Goal: Task Accomplishment & Management: Manage account settings

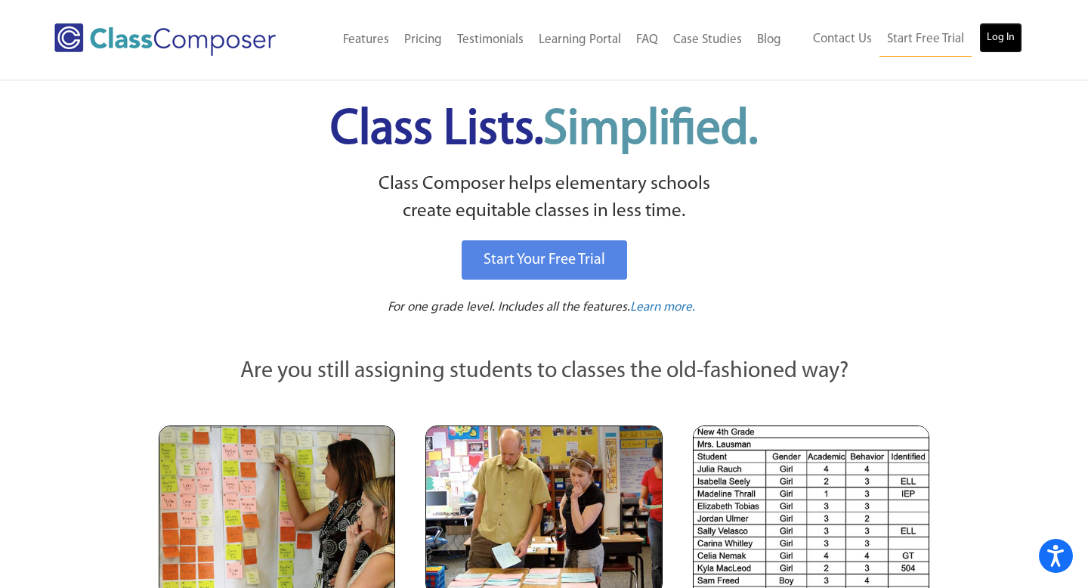
click at [1008, 29] on link "Log In" at bounding box center [1000, 38] width 43 height 30
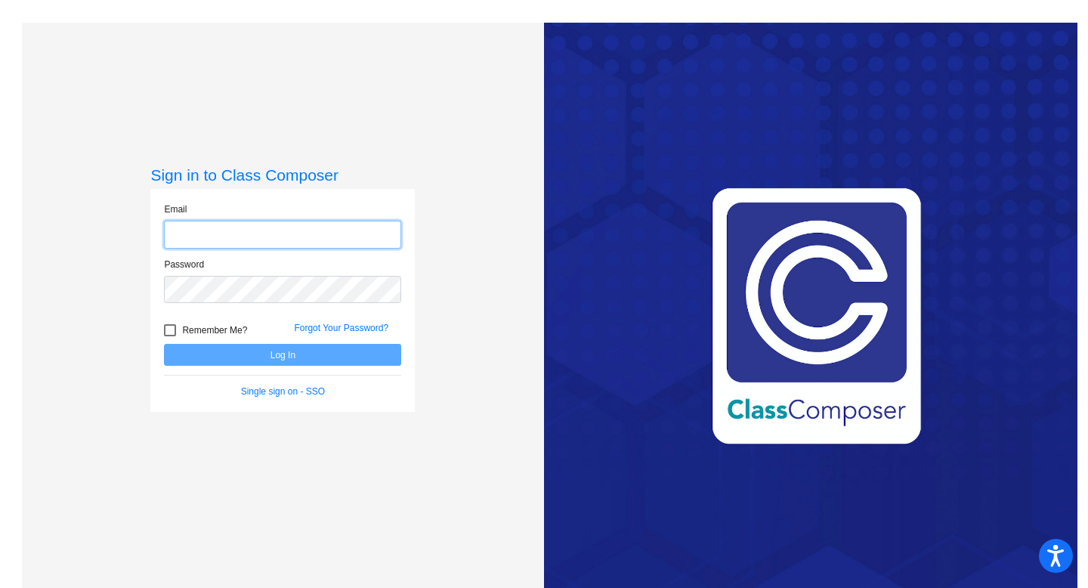
type input "landerreche1@asf.edu.mx"
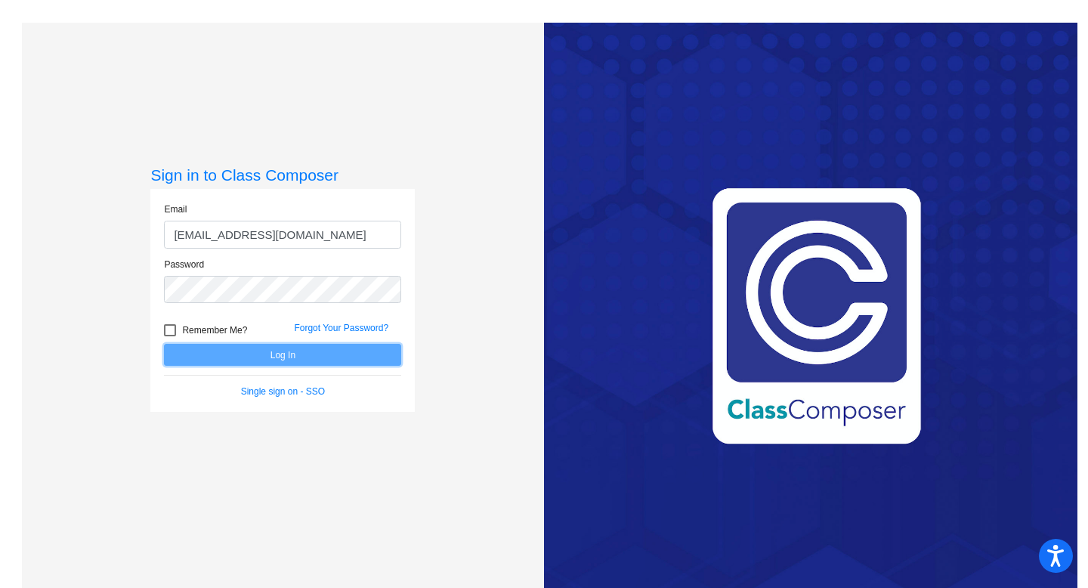
click at [264, 357] on button "Log In" at bounding box center [282, 355] width 237 height 22
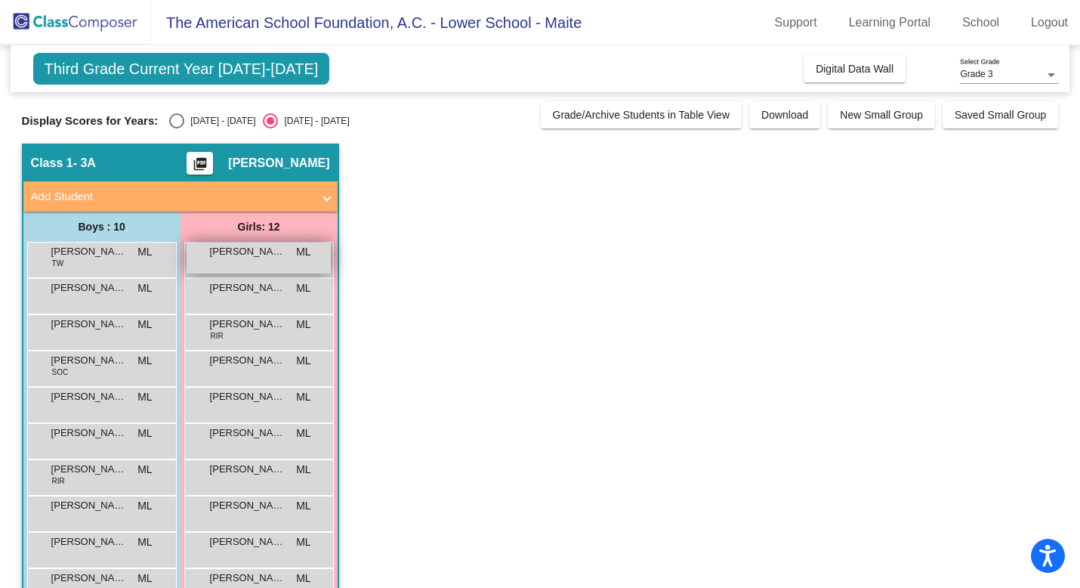
click at [261, 261] on div "AMAYA U¬¥REN ML lock do_not_disturb_alt" at bounding box center [259, 257] width 144 height 31
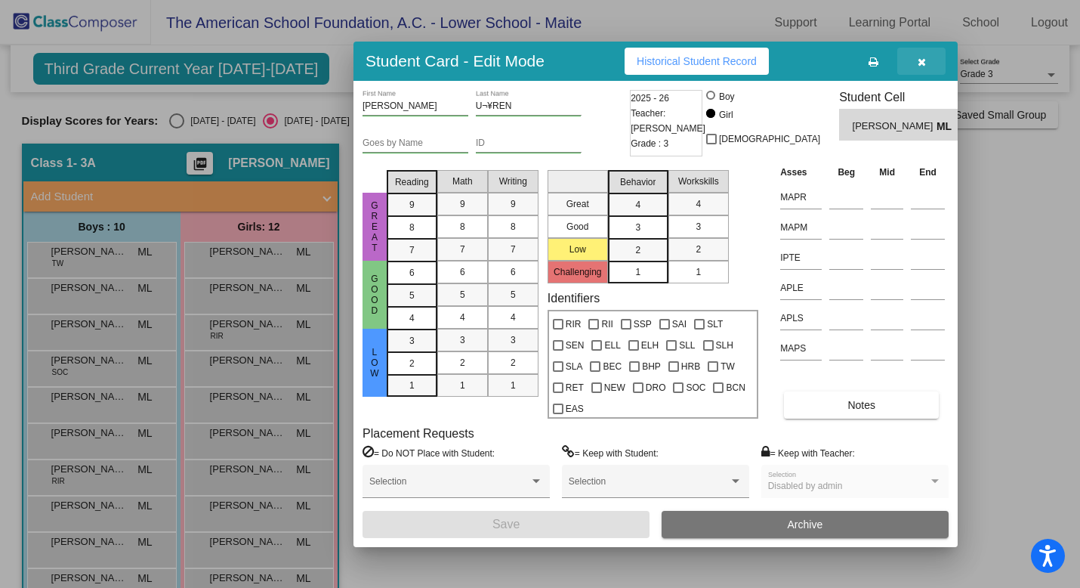
click at [927, 64] on button "button" at bounding box center [921, 61] width 48 height 27
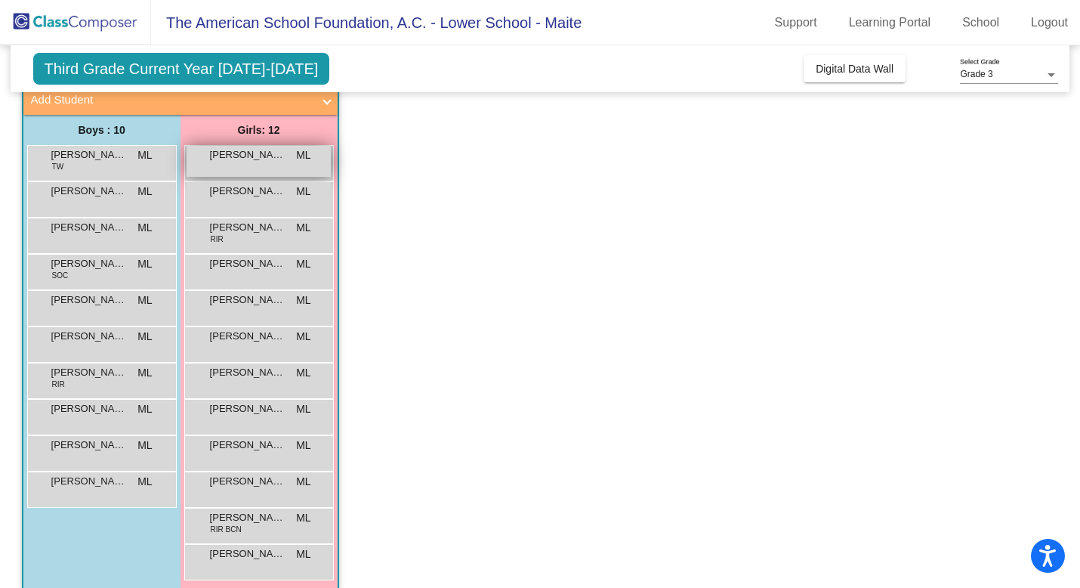
scroll to position [113, 0]
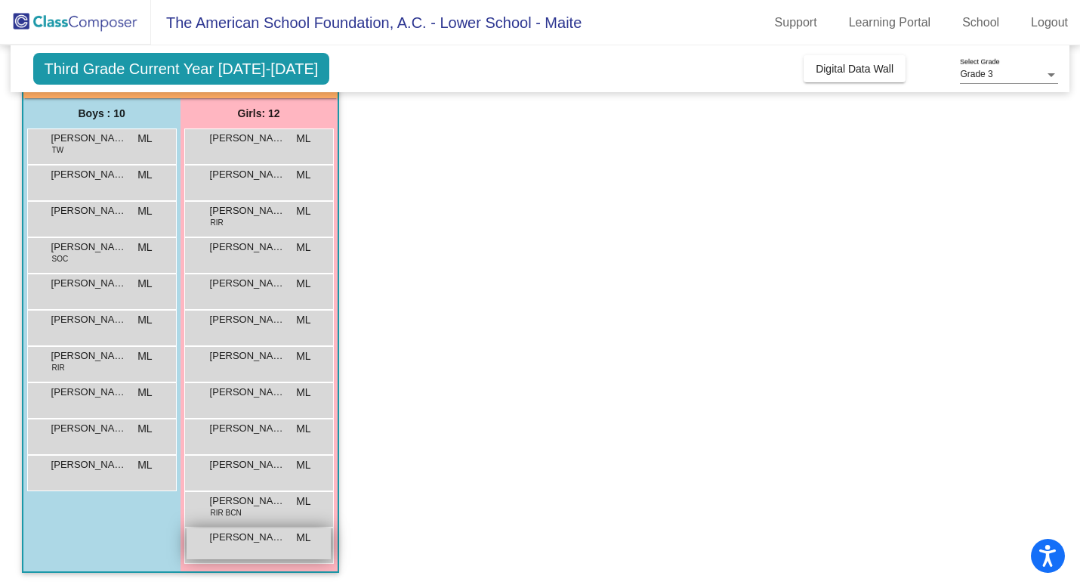
click at [249, 542] on span "OLIVIA ROSALES" at bounding box center [248, 536] width 76 height 15
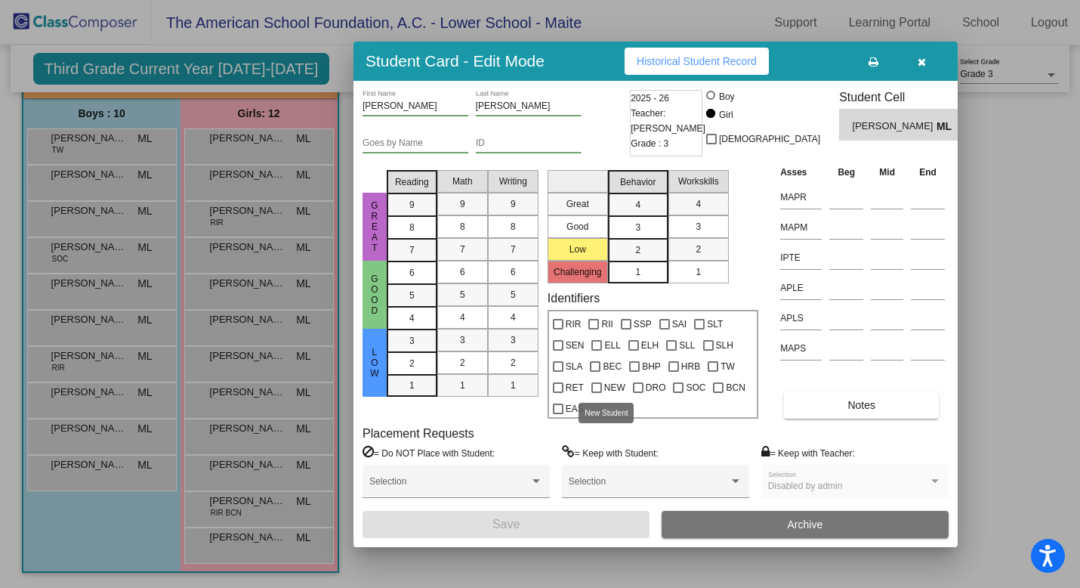
scroll to position [0, 0]
click at [795, 200] on input "MAPR" at bounding box center [801, 197] width 42 height 23
click at [795, 224] on input "MAPM" at bounding box center [801, 227] width 42 height 23
click at [797, 255] on input "IPTE" at bounding box center [801, 257] width 42 height 23
click at [797, 289] on input "APLE" at bounding box center [801, 287] width 42 height 23
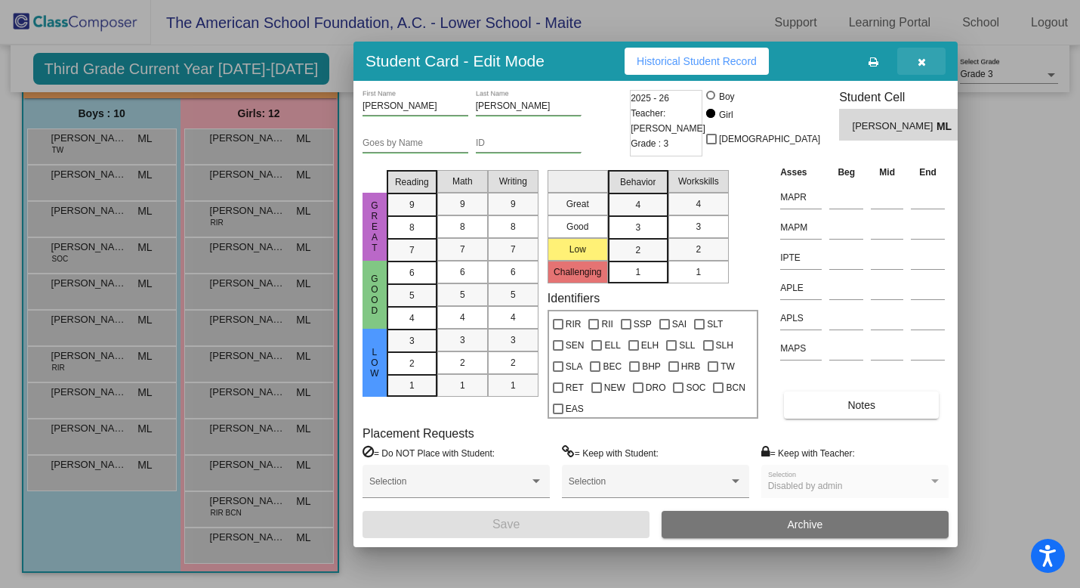
click at [925, 59] on icon "button" at bounding box center [922, 62] width 8 height 11
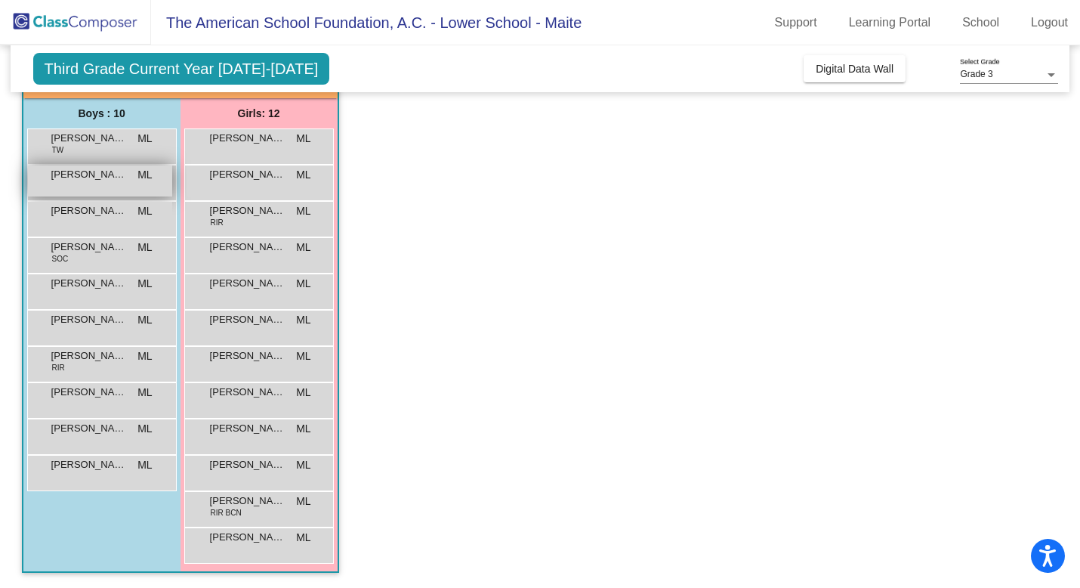
click at [140, 184] on div "DIEGO LOPEZ DUPLAN ML lock do_not_disturb_alt" at bounding box center [100, 180] width 144 height 31
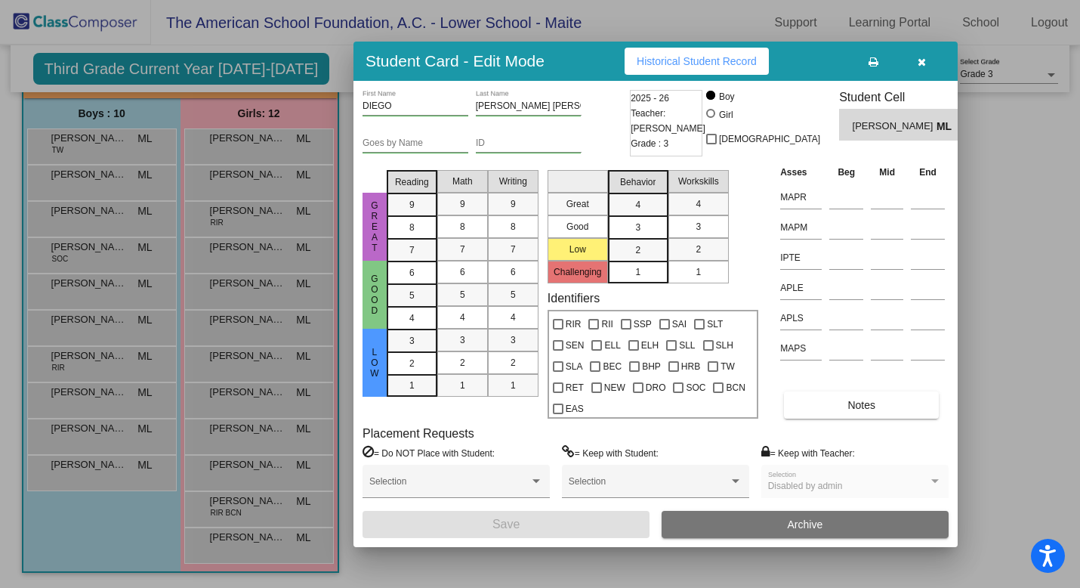
click at [921, 65] on icon "button" at bounding box center [922, 62] width 8 height 11
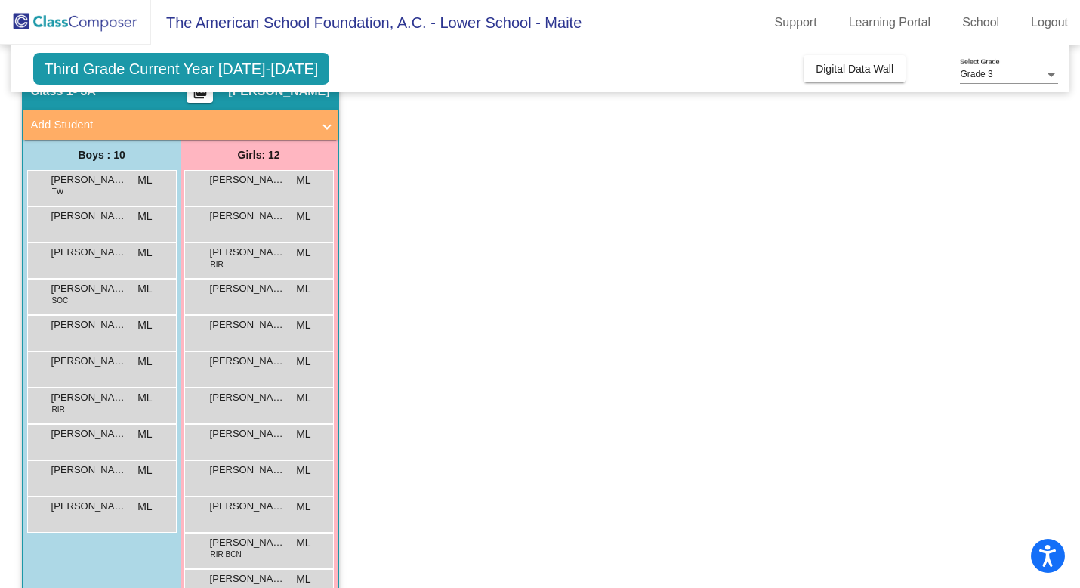
scroll to position [113, 0]
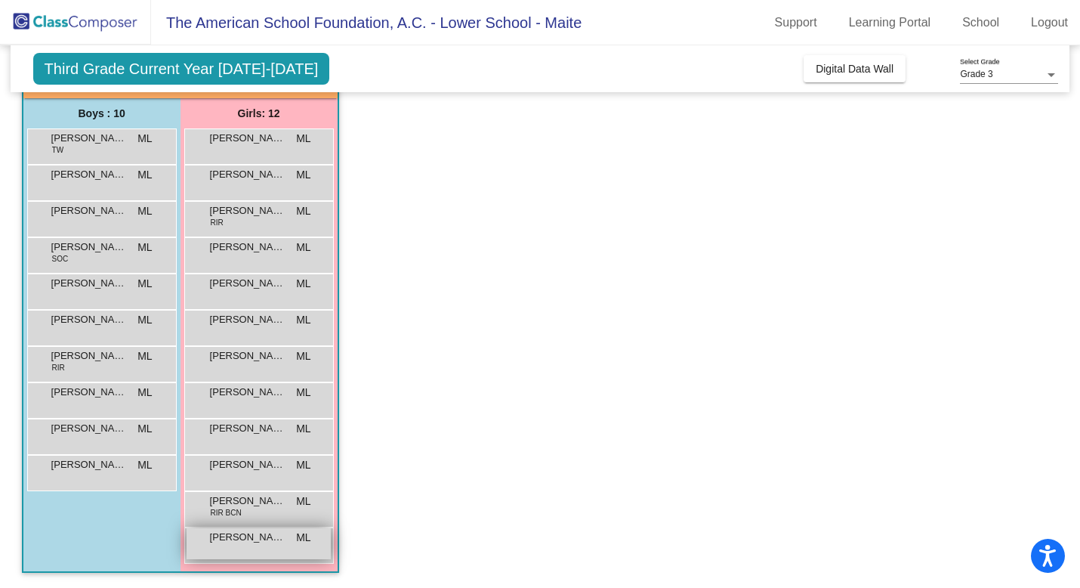
click at [244, 534] on span "OLIVIA ROSALES" at bounding box center [248, 536] width 76 height 15
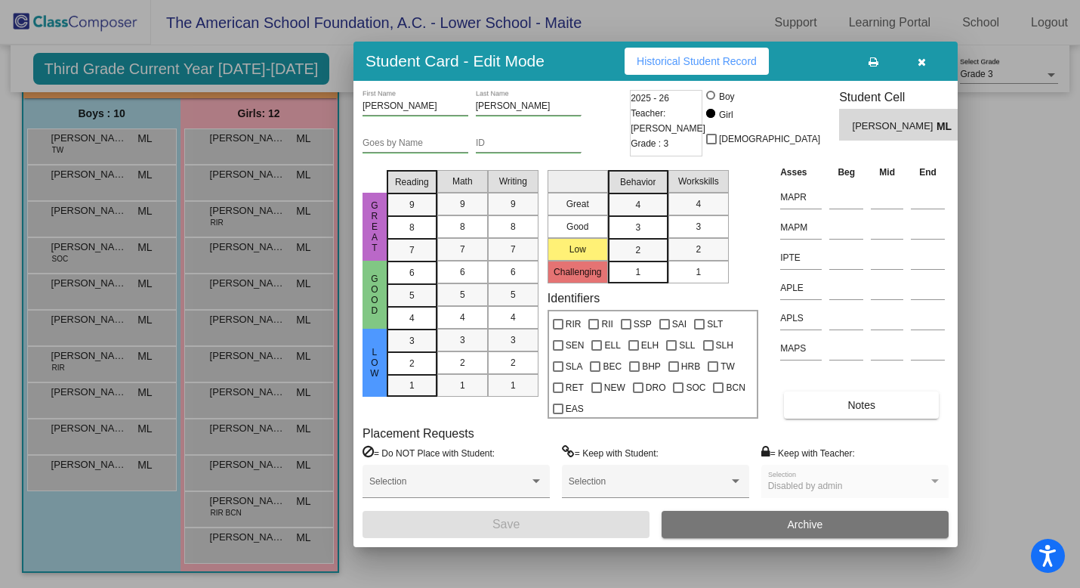
click at [915, 60] on button "button" at bounding box center [921, 61] width 48 height 27
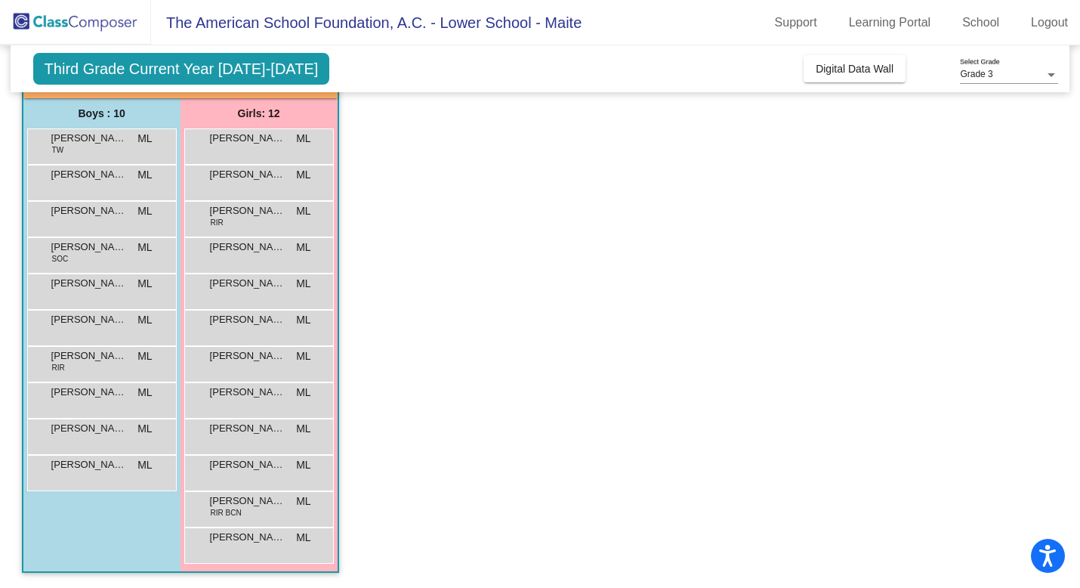
scroll to position [0, 0]
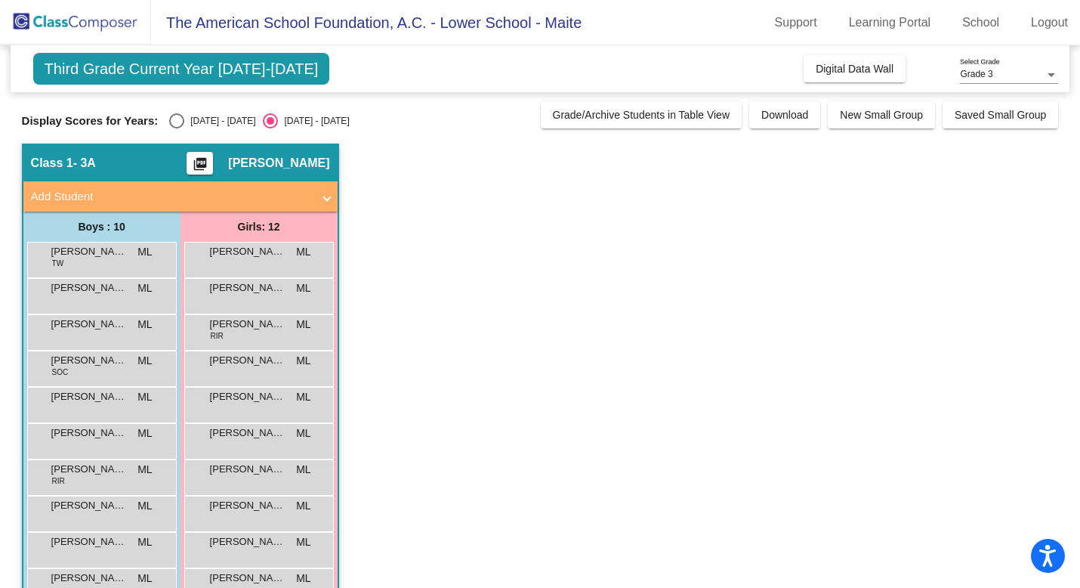
click at [171, 119] on div "Select an option" at bounding box center [176, 120] width 15 height 15
click at [176, 128] on input "2024 - 2025" at bounding box center [176, 128] width 1 height 1
radio input "true"
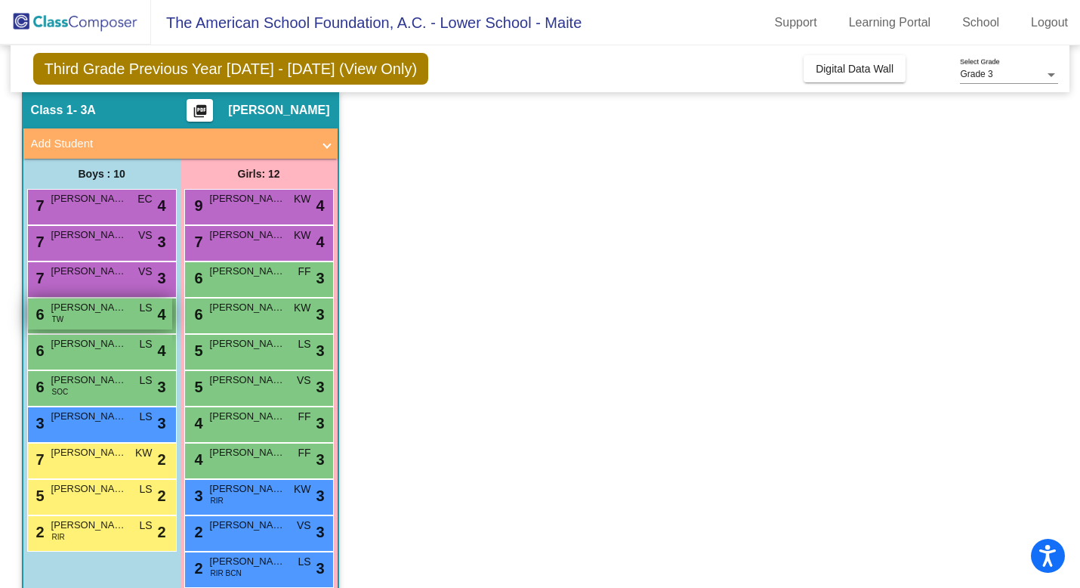
scroll to position [63, 0]
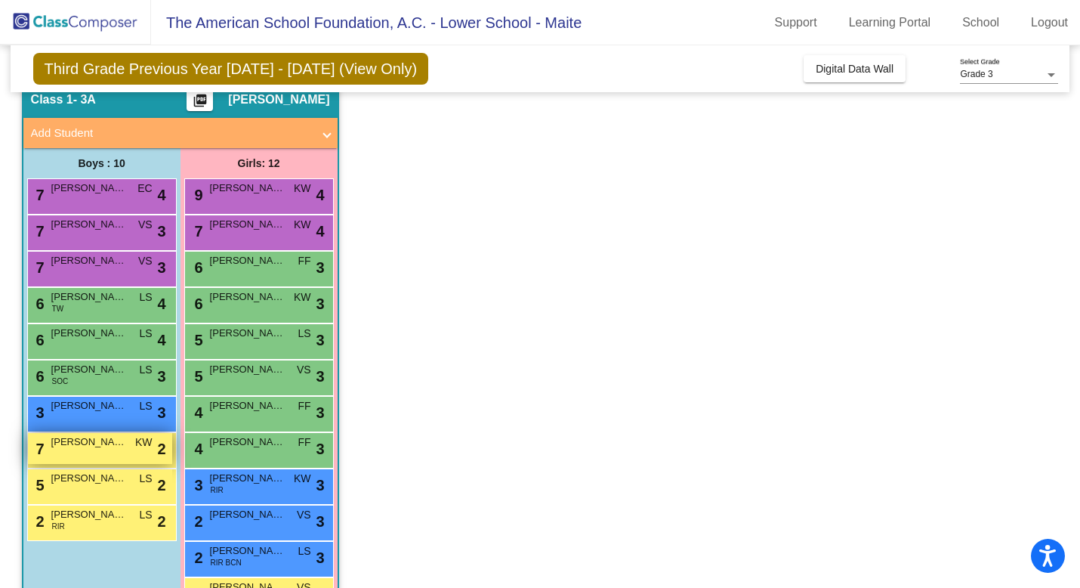
click at [99, 444] on span "MATIAS PARODI" at bounding box center [89, 441] width 76 height 15
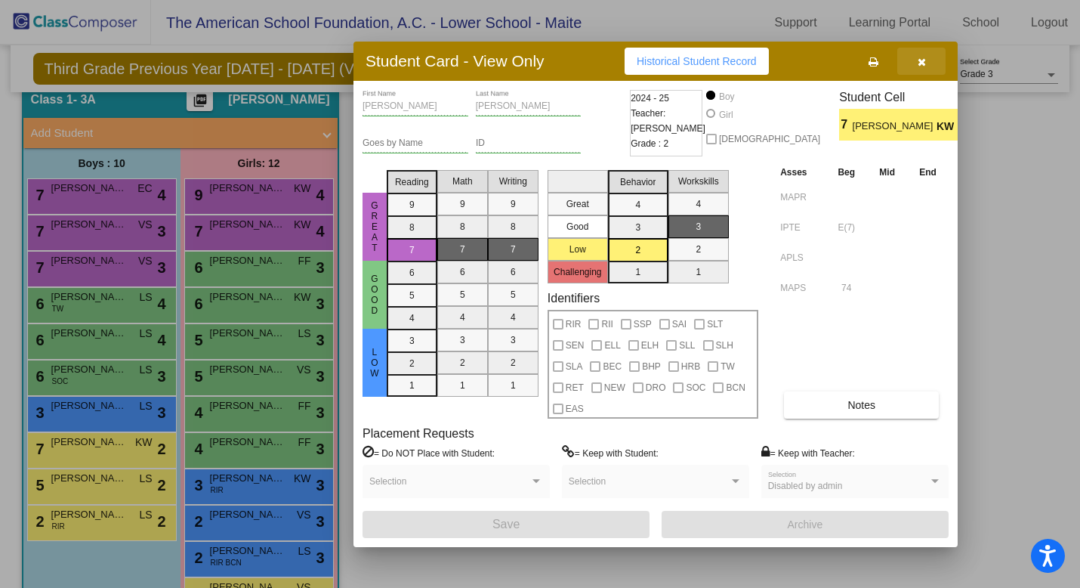
click at [914, 64] on button "button" at bounding box center [921, 61] width 48 height 27
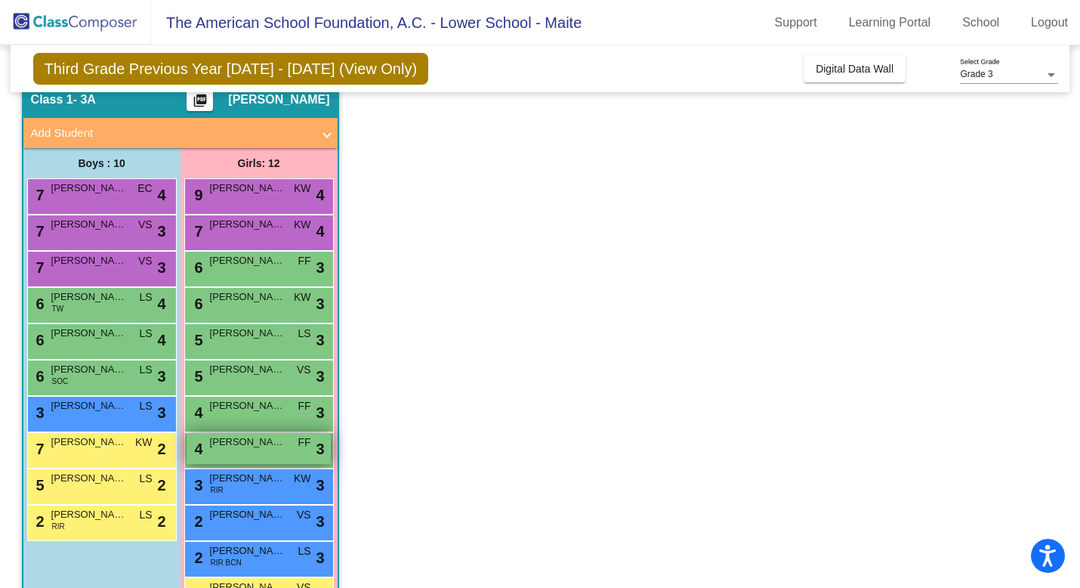
scroll to position [113, 0]
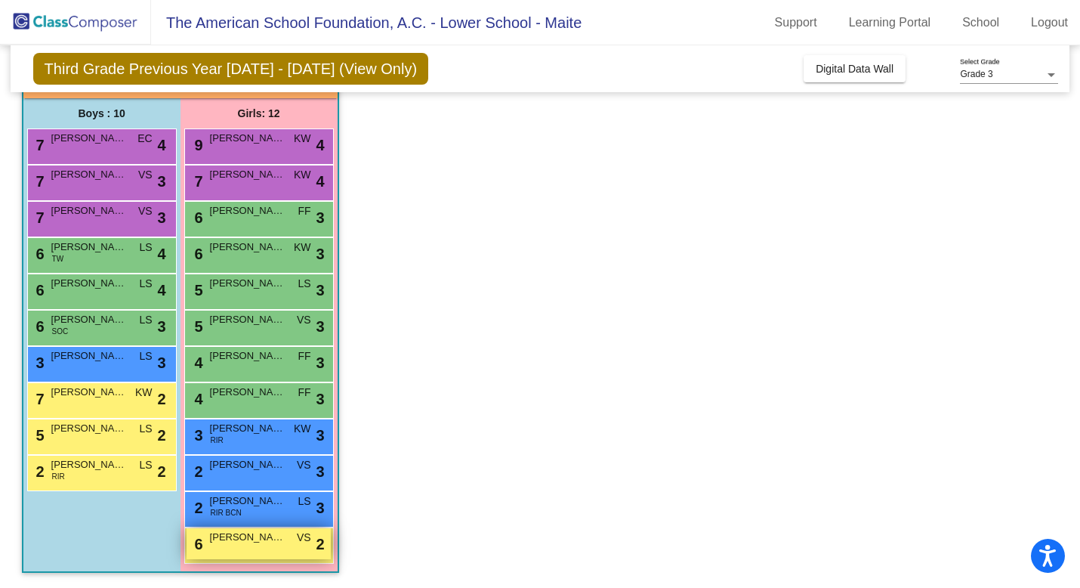
click at [261, 542] on span "OLIVIA ROSALES" at bounding box center [248, 536] width 76 height 15
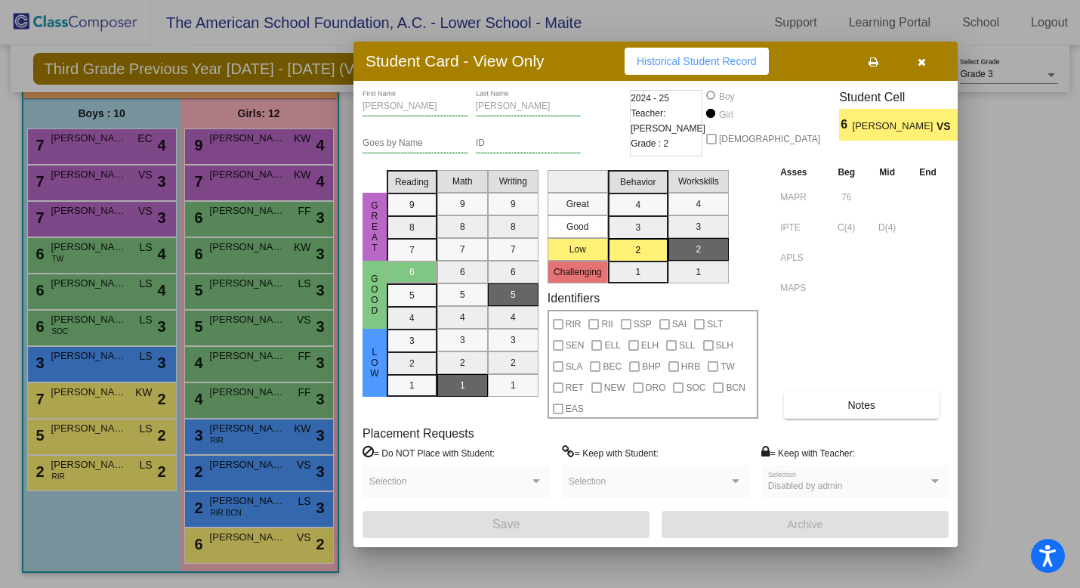
scroll to position [0, 0]
click at [928, 62] on button "button" at bounding box center [921, 61] width 48 height 27
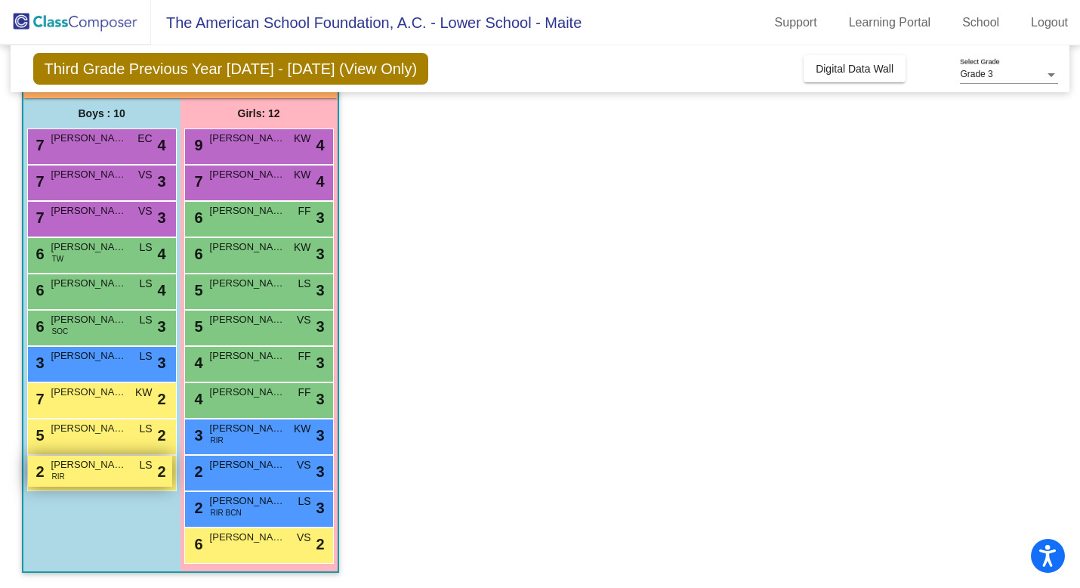
click at [78, 477] on div "2 JERONIMO DE LA TORRE RIR LS lock do_not_disturb_alt 2" at bounding box center [100, 470] width 144 height 31
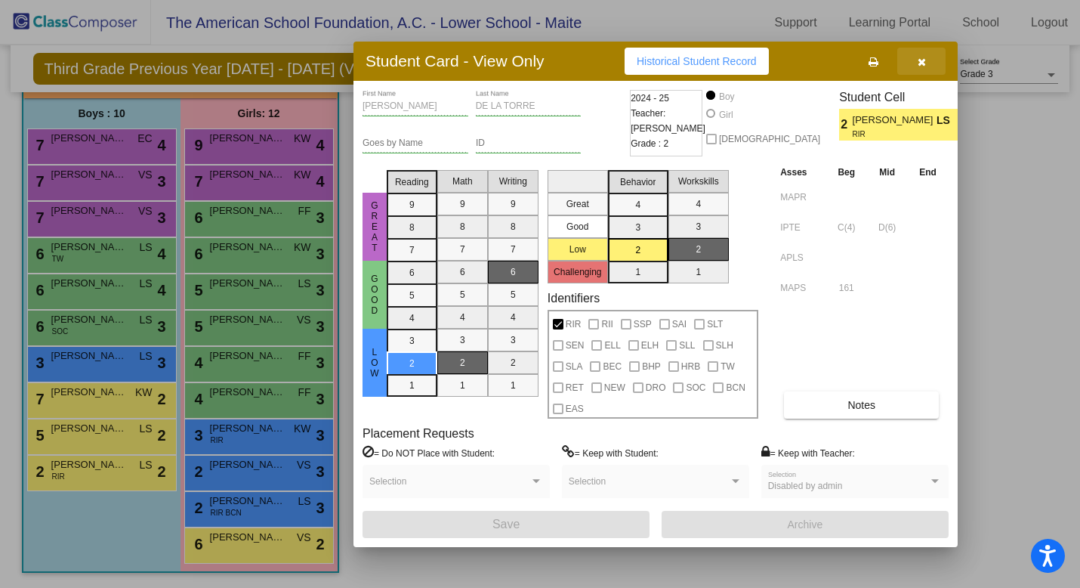
click at [926, 59] on button "button" at bounding box center [921, 61] width 48 height 27
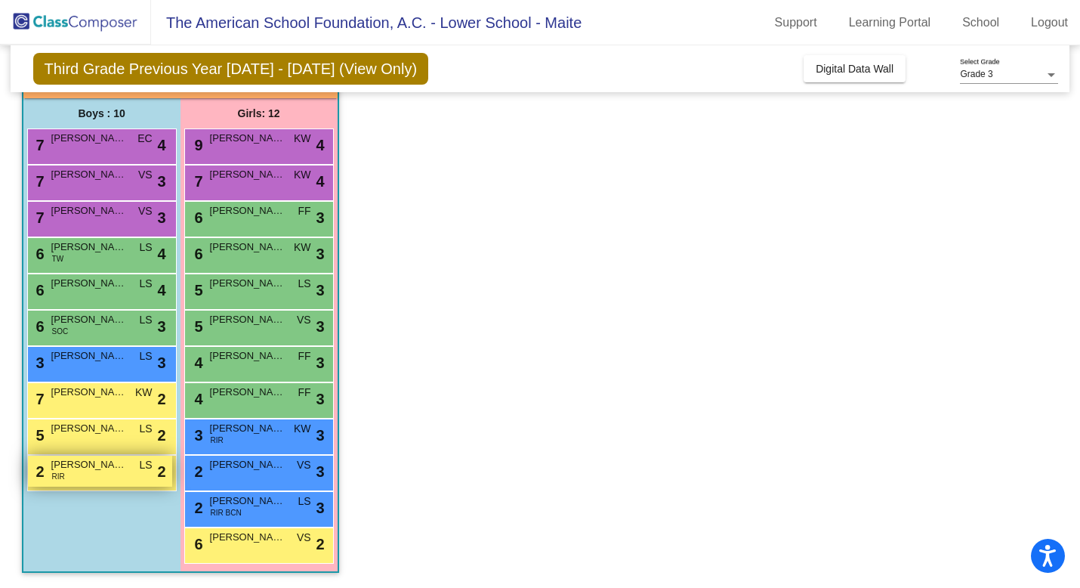
click at [75, 474] on div "2 JERONIMO DE LA TORRE RIR LS lock do_not_disturb_alt 2" at bounding box center [100, 470] width 144 height 31
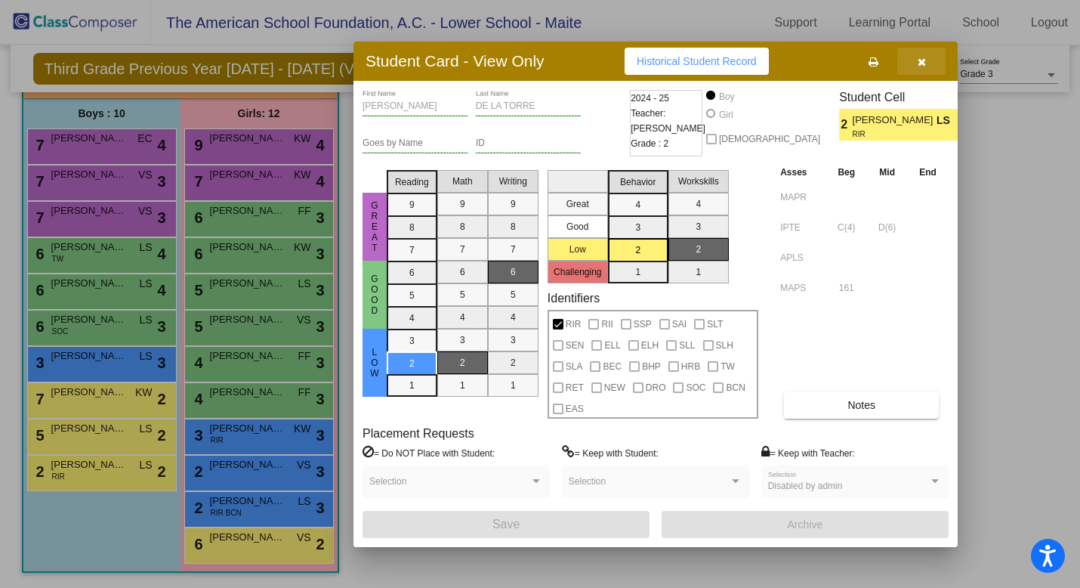
click at [919, 65] on icon "button" at bounding box center [922, 62] width 8 height 11
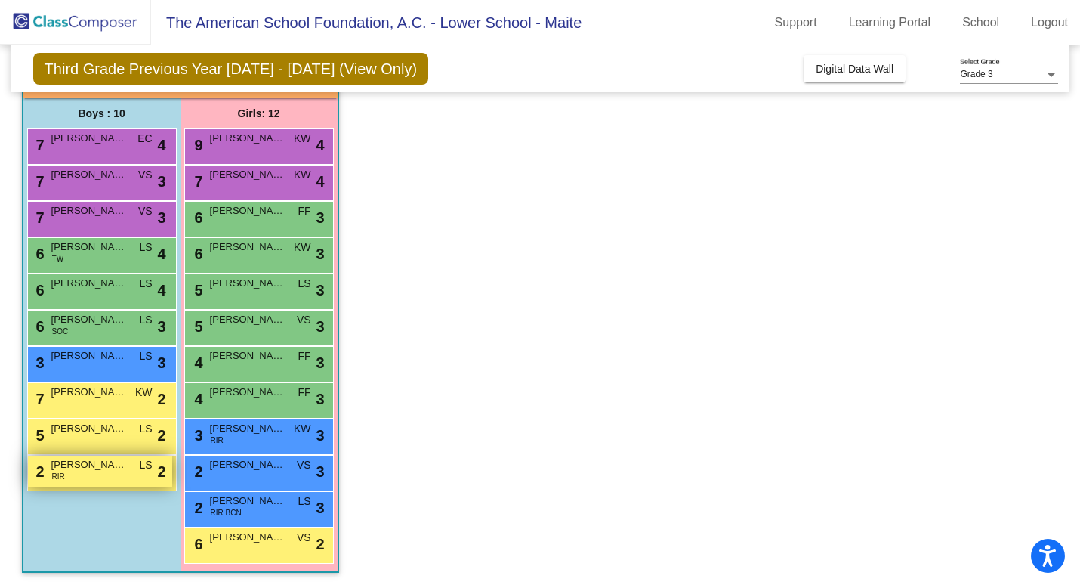
click at [99, 469] on span "JERONIMO DE LA TORRE" at bounding box center [89, 464] width 76 height 15
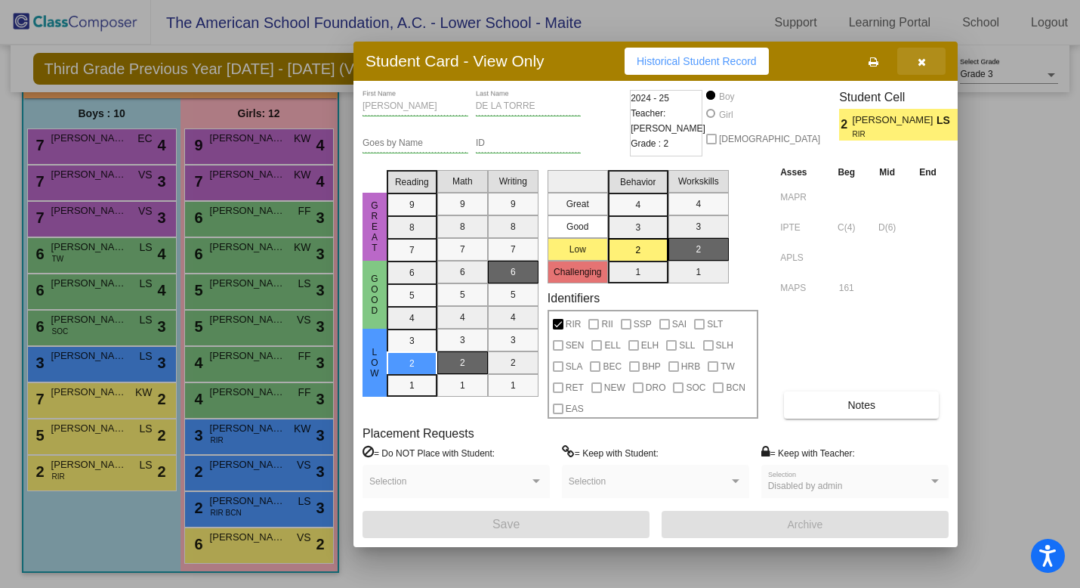
click at [920, 63] on icon "button" at bounding box center [922, 62] width 8 height 11
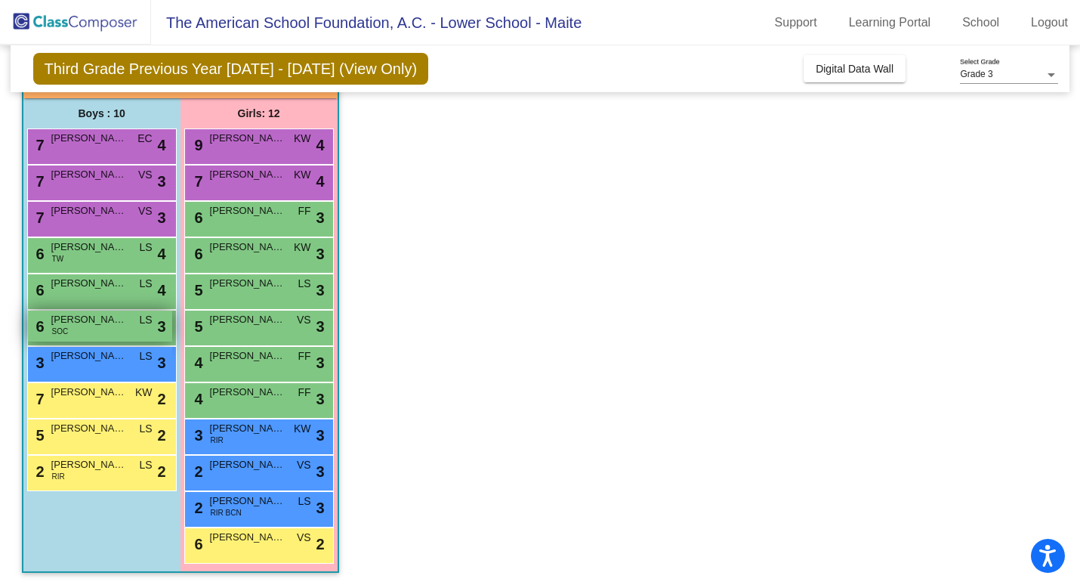
click at [112, 317] on span "ELIAS ESCOBAR" at bounding box center [89, 319] width 76 height 15
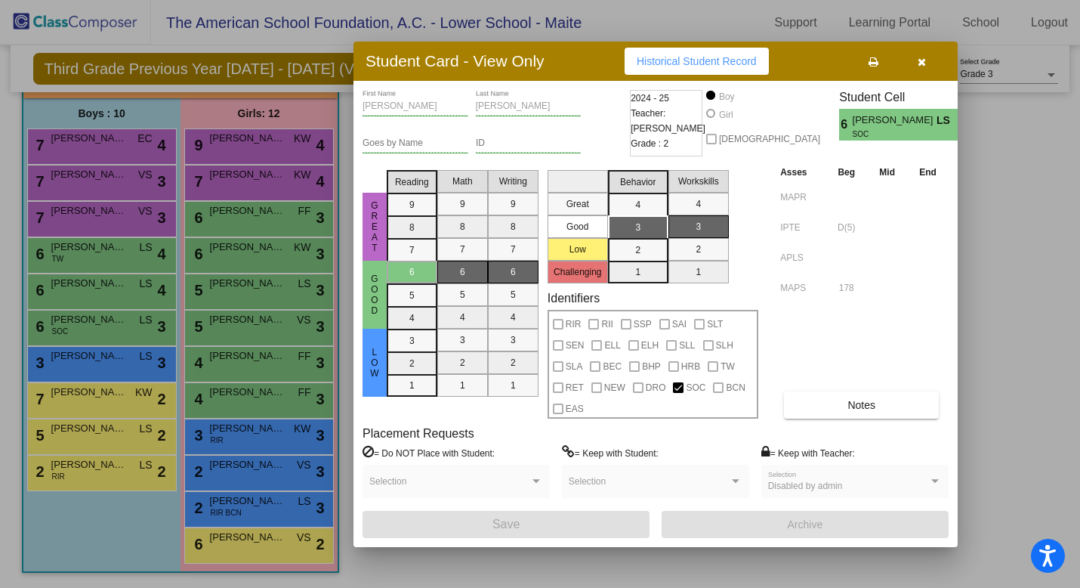
click at [925, 65] on icon "button" at bounding box center [922, 62] width 8 height 11
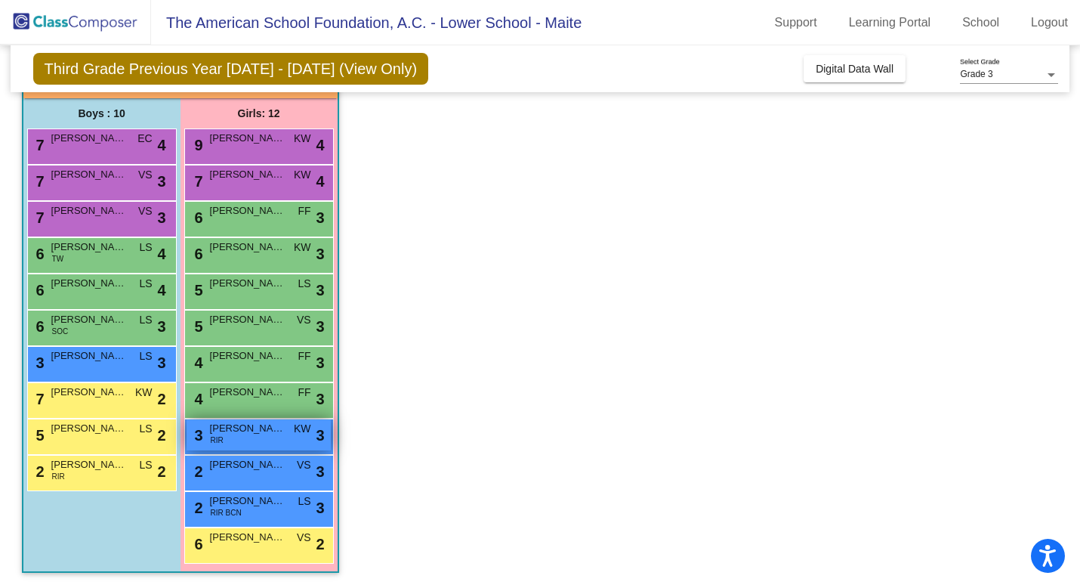
click at [248, 433] on span "CONSTANZA HOOL" at bounding box center [248, 428] width 76 height 15
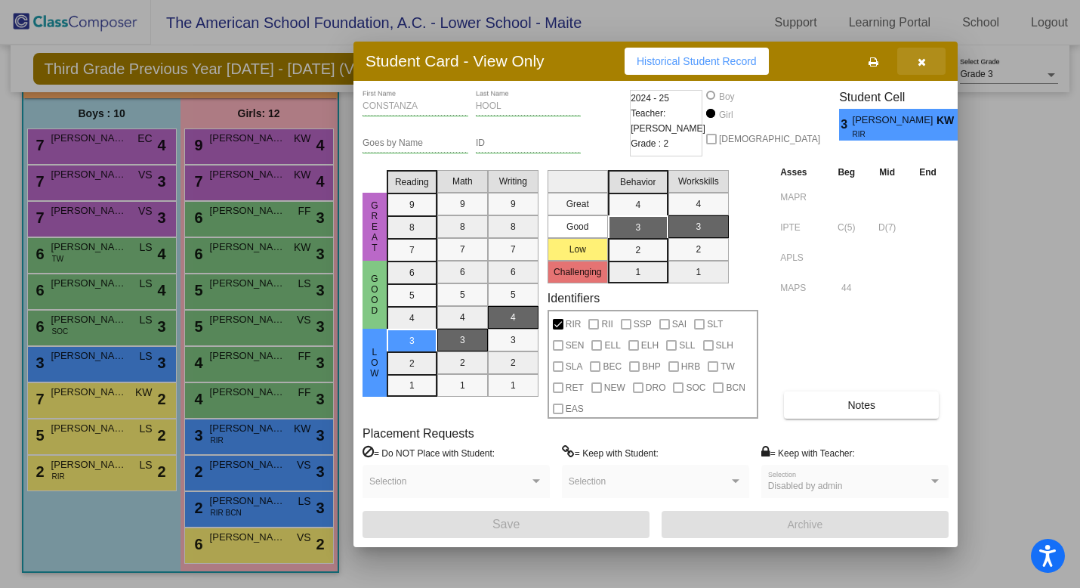
click at [922, 64] on icon "button" at bounding box center [922, 62] width 8 height 11
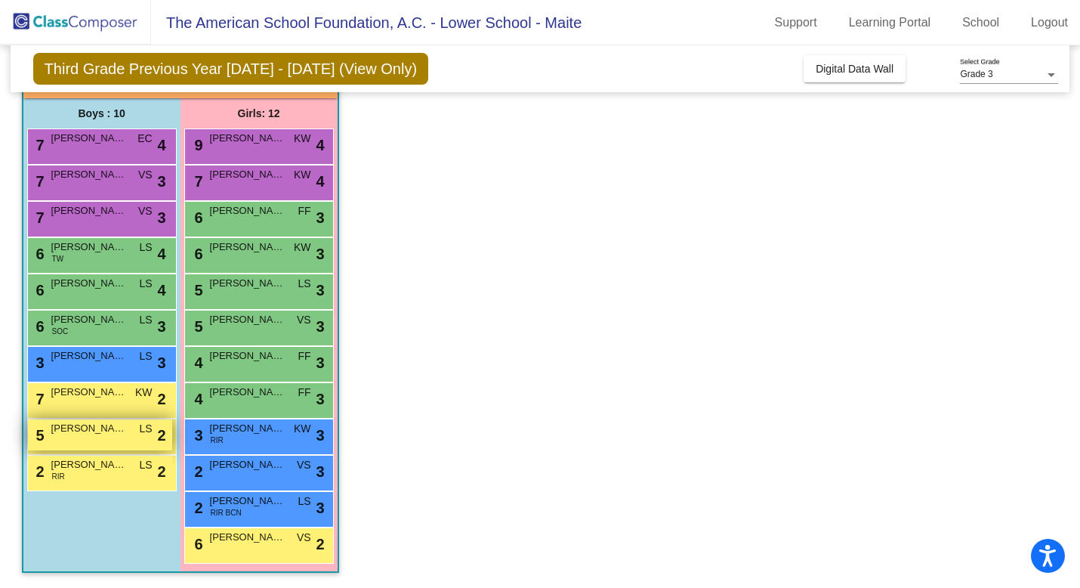
click at [91, 435] on div "5 FERMIN PLIEGO LS lock do_not_disturb_alt 2" at bounding box center [100, 434] width 144 height 31
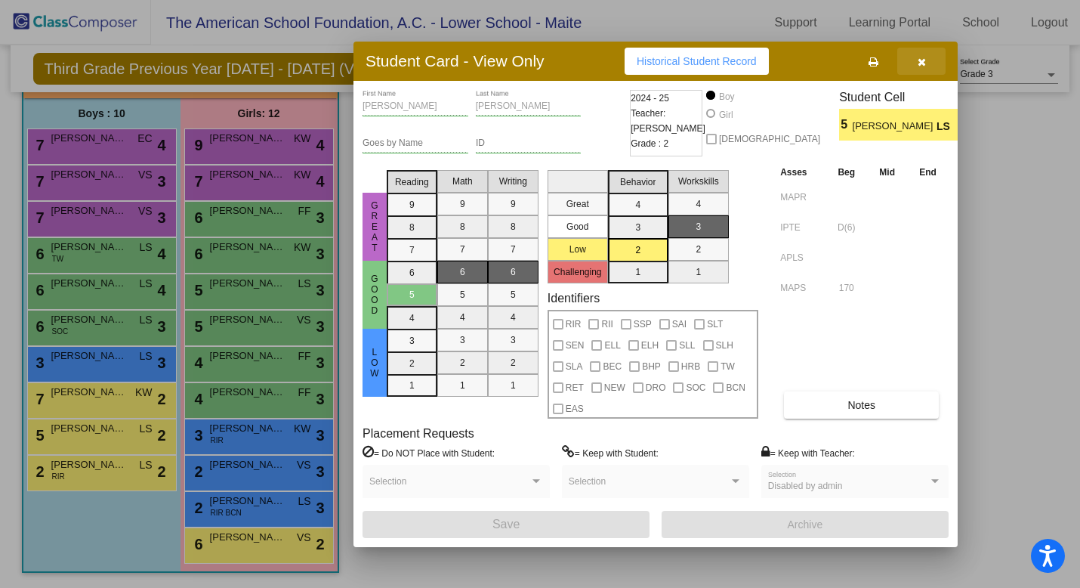
click at [915, 60] on button "button" at bounding box center [921, 61] width 48 height 27
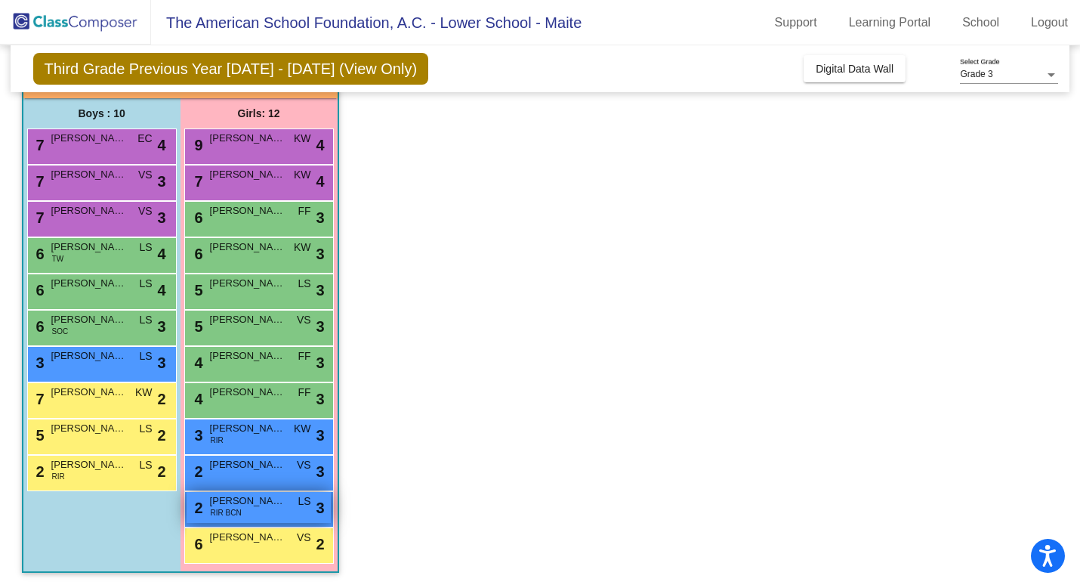
click at [226, 498] on span "LORENZA DOSAL" at bounding box center [248, 500] width 76 height 15
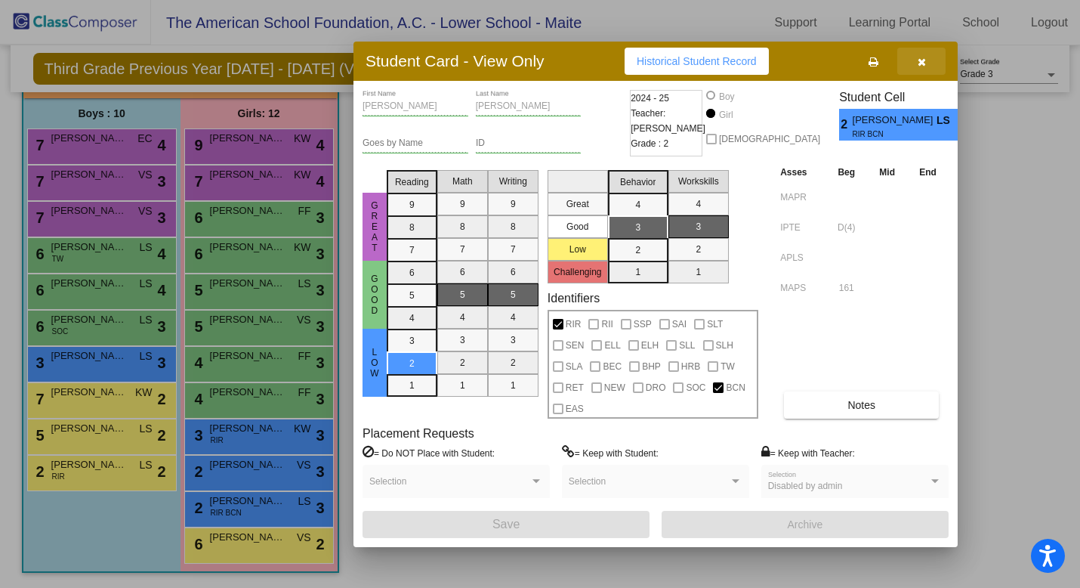
click at [927, 61] on button "button" at bounding box center [921, 61] width 48 height 27
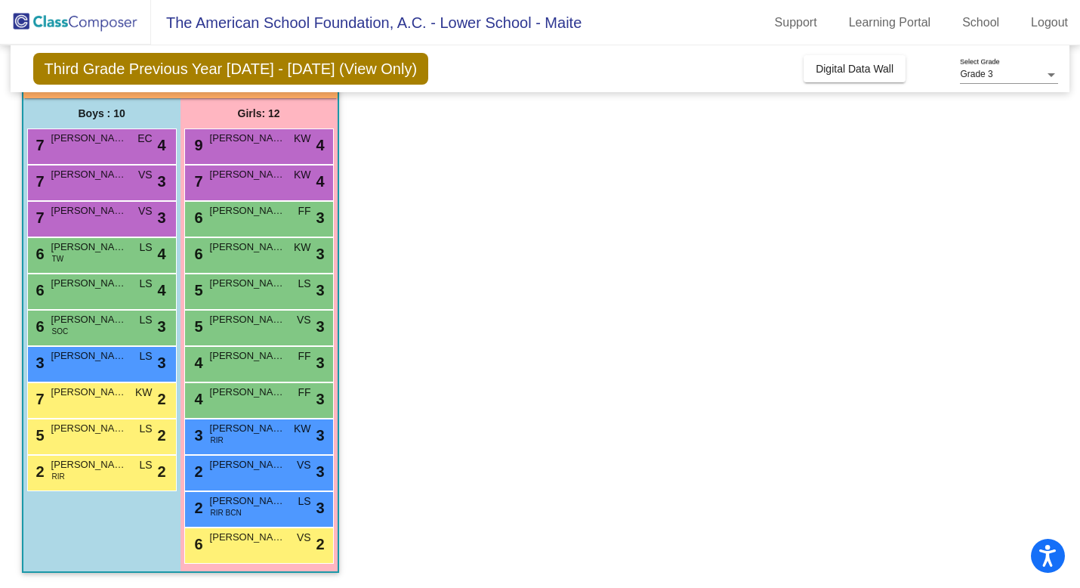
click at [443, 261] on app-classroom "Class 1 - 3A picture_as_pdf Maite Landerreche Add Student First Name Last Name …" at bounding box center [540, 308] width 1037 height 557
click at [267, 327] on div "5 INES ANDRADE VS lock do_not_disturb_alt 3" at bounding box center [259, 325] width 144 height 31
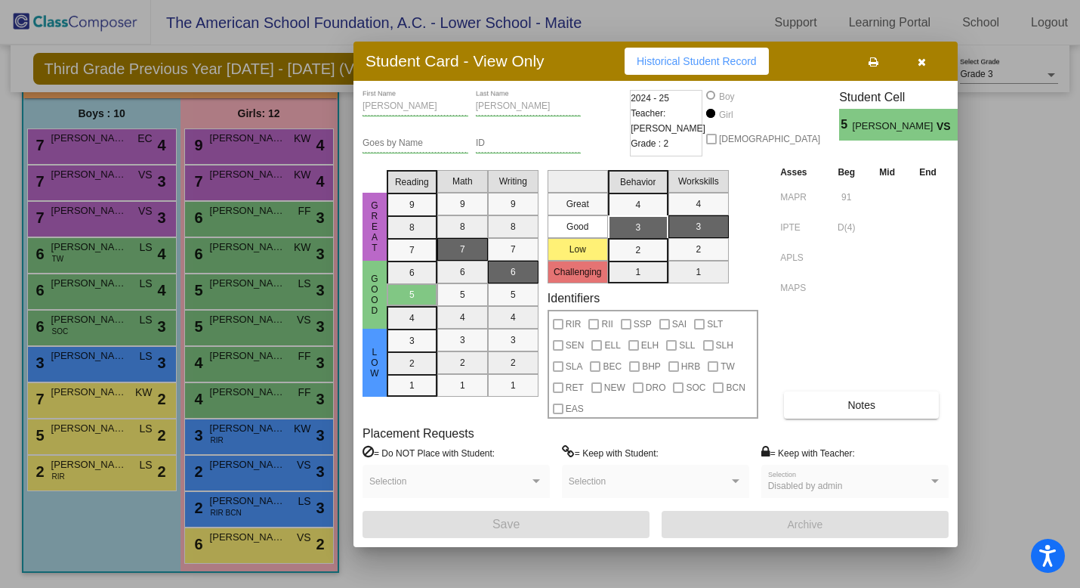
click at [922, 64] on icon "button" at bounding box center [922, 62] width 8 height 11
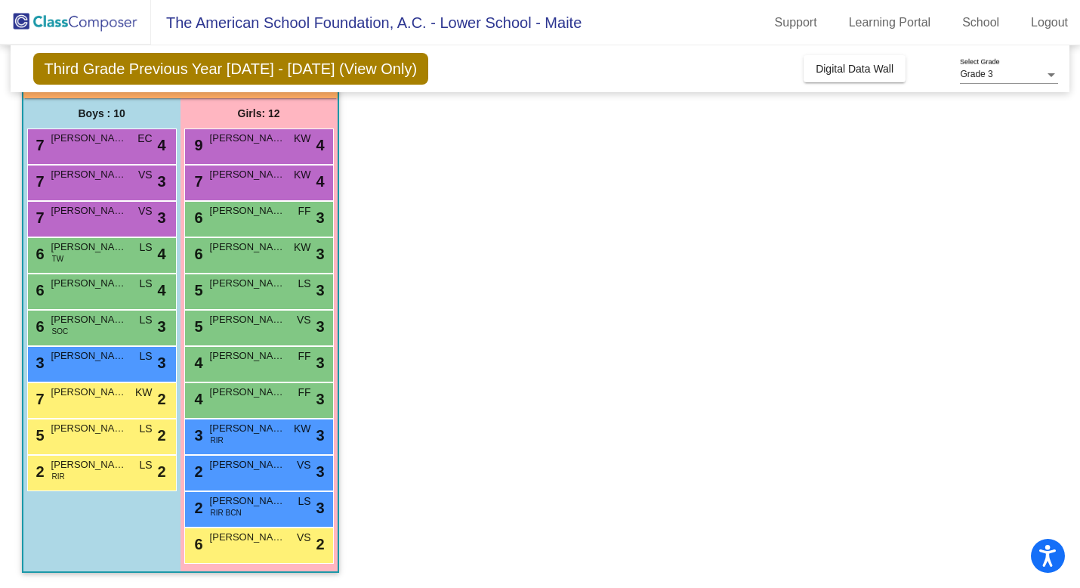
click at [618, 214] on app-classroom "Class 1 - 3A picture_as_pdf Maite Landerreche Add Student First Name Last Name …" at bounding box center [540, 308] width 1037 height 557
click at [218, 431] on span "CONSTANZA HOOL" at bounding box center [248, 428] width 76 height 15
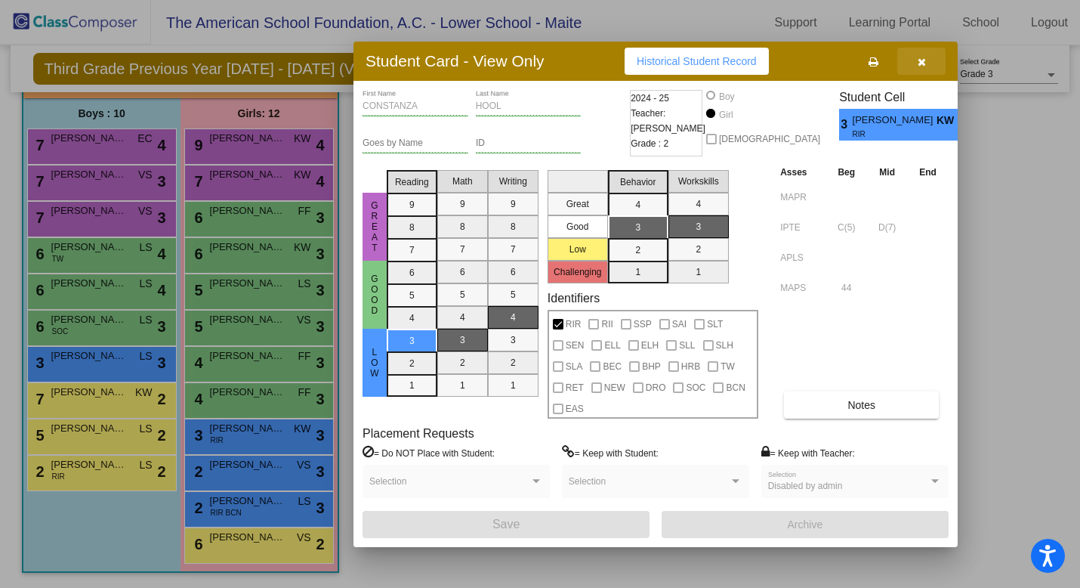
click at [919, 60] on icon "button" at bounding box center [922, 62] width 8 height 11
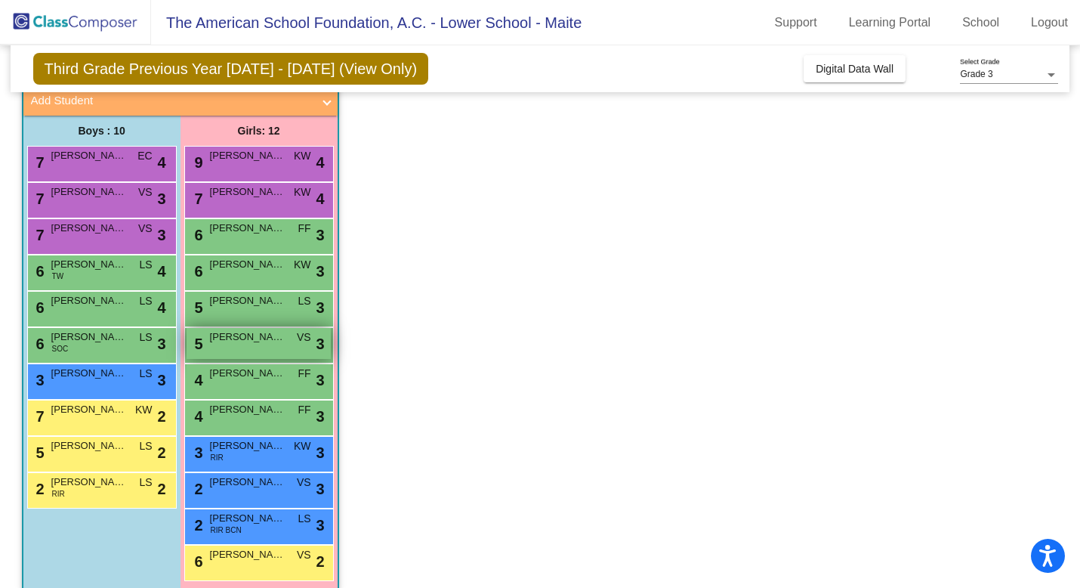
scroll to position [113, 0]
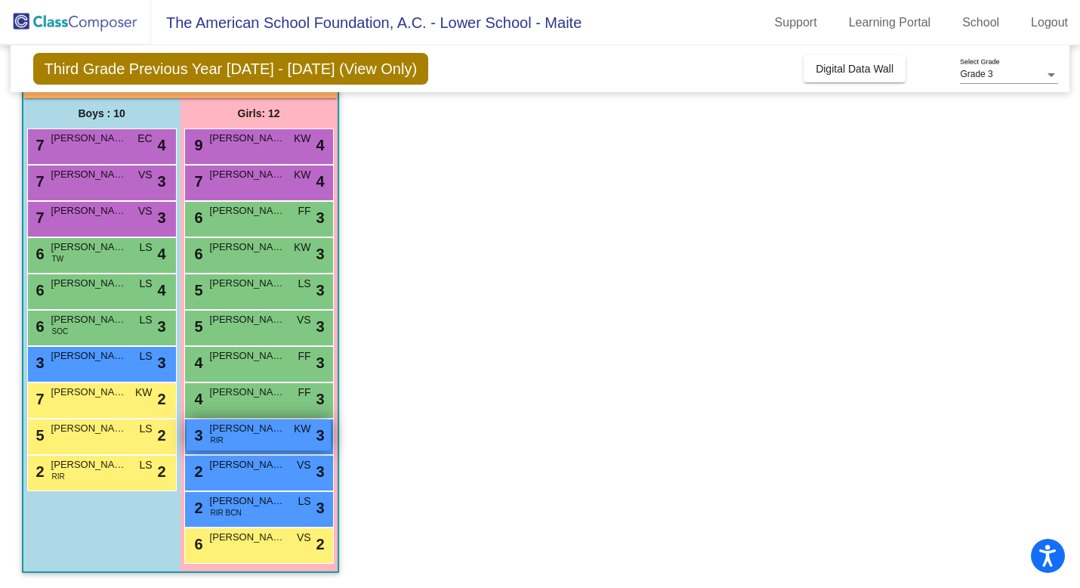
click at [266, 439] on div "3 CONSTANZA HOOL RIR KW lock do_not_disturb_alt 3" at bounding box center [259, 434] width 144 height 31
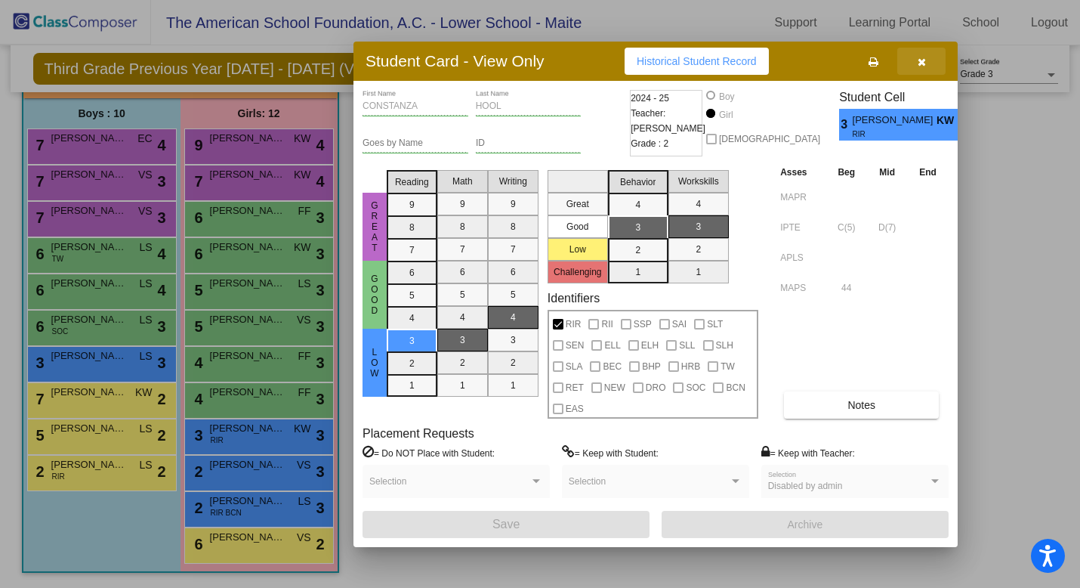
click at [918, 61] on icon "button" at bounding box center [922, 62] width 8 height 11
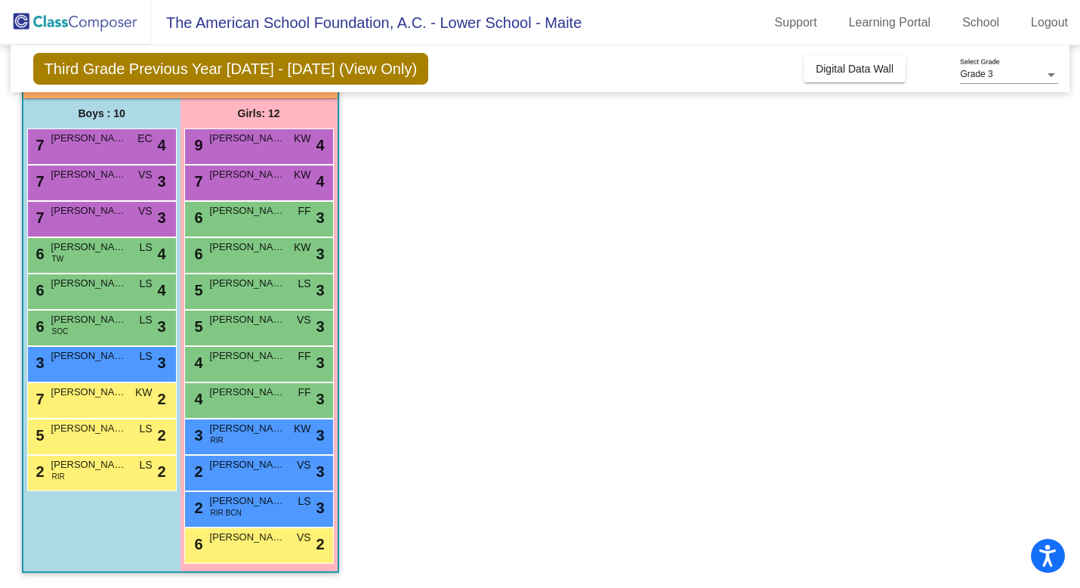
click at [560, 171] on app-classroom "Class 1 - 3A picture_as_pdf Maite Landerreche Add Student First Name Last Name …" at bounding box center [540, 308] width 1037 height 557
click at [72, 152] on div "7 DIEGO LOPEZ DUPLAN EC lock do_not_disturb_alt 4" at bounding box center [100, 144] width 144 height 31
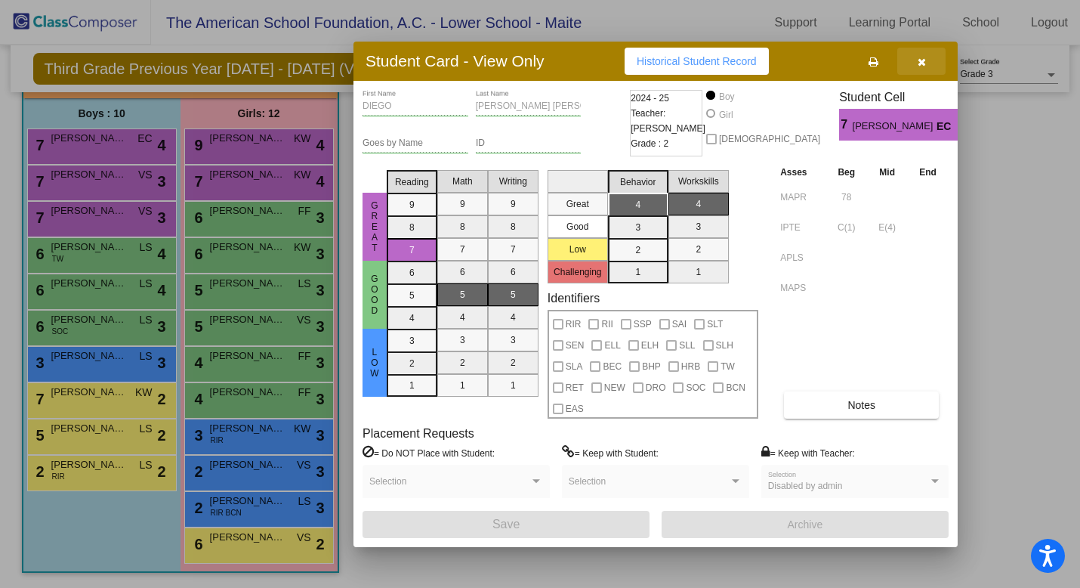
click at [925, 66] on button "button" at bounding box center [921, 61] width 48 height 27
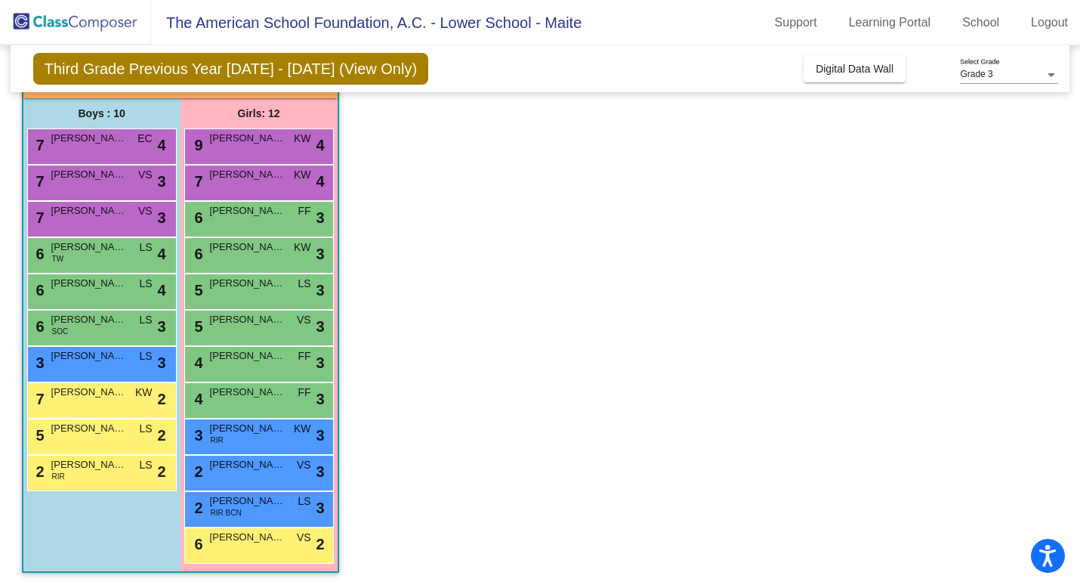
click at [535, 351] on app-classroom "Class 1 - 3A picture_as_pdf Maite Landerreche Add Student First Name Last Name …" at bounding box center [540, 308] width 1037 height 557
click at [132, 353] on div "3 GERARDO MENDOZA LS lock do_not_disturb_alt 3" at bounding box center [100, 362] width 144 height 31
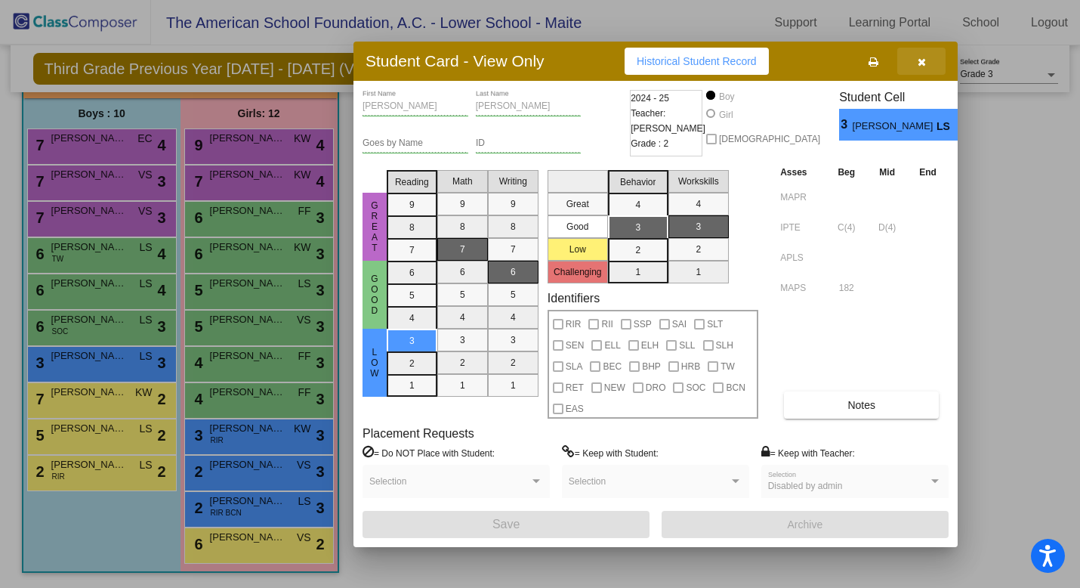
click at [919, 62] on icon "button" at bounding box center [922, 62] width 8 height 11
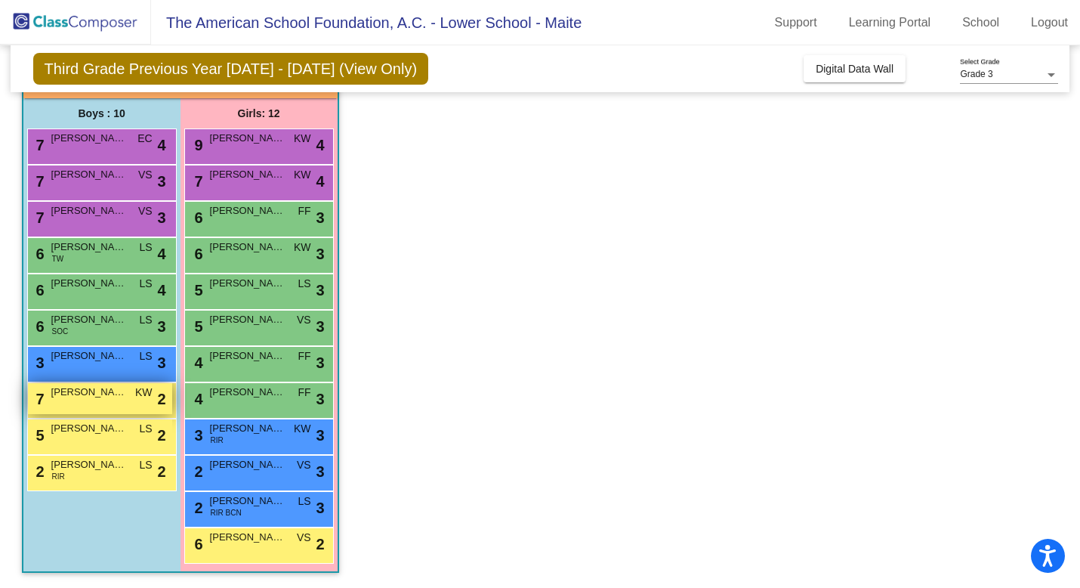
click at [120, 409] on div "7 MATIAS PARODI KW lock do_not_disturb_alt 2" at bounding box center [100, 398] width 144 height 31
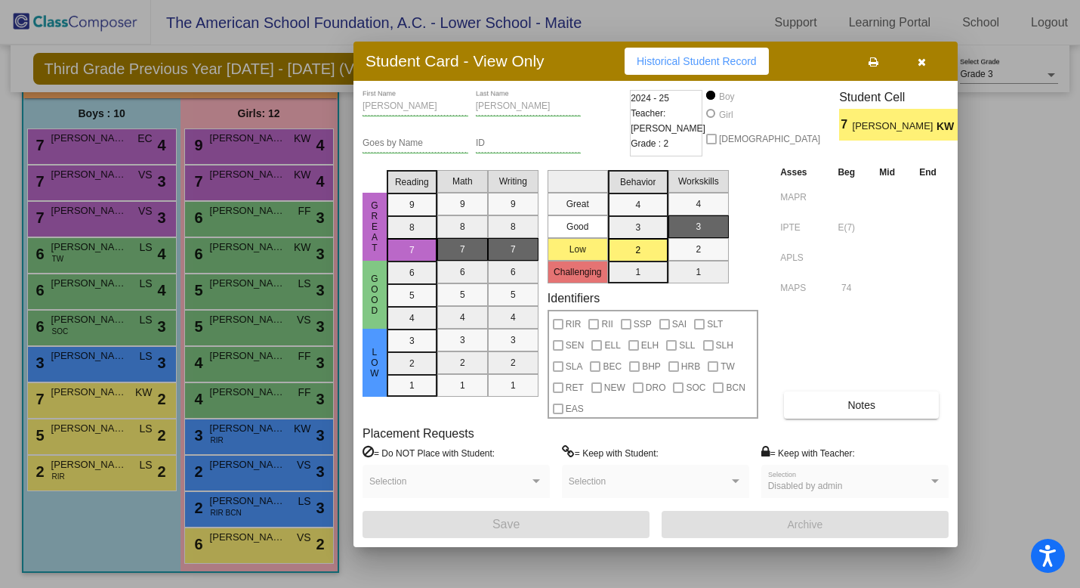
click at [920, 63] on icon "button" at bounding box center [922, 62] width 8 height 11
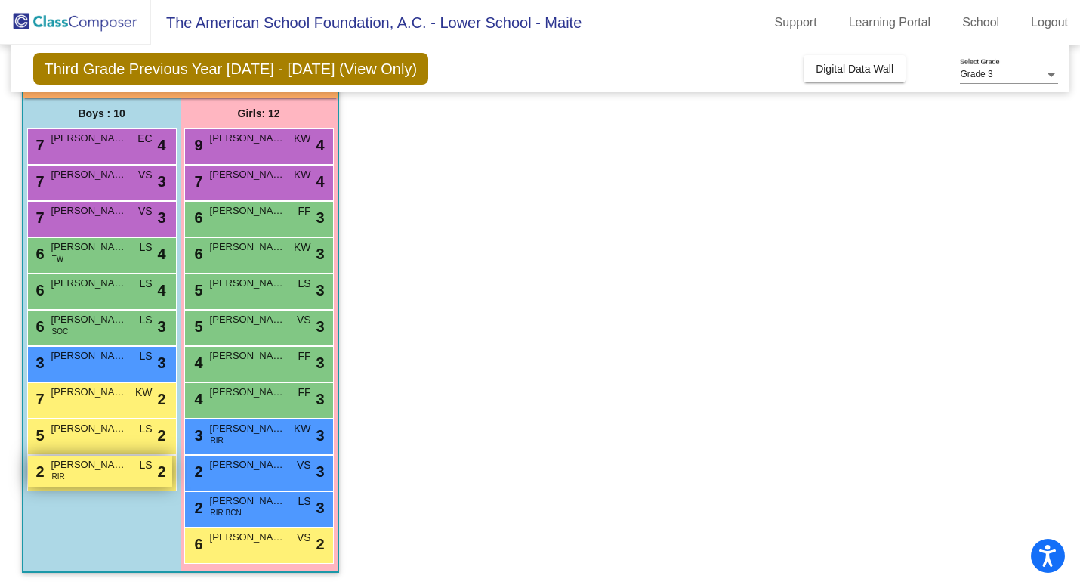
click at [97, 476] on div "2 JERONIMO DE LA TORRE RIR LS lock do_not_disturb_alt 2" at bounding box center [100, 470] width 144 height 31
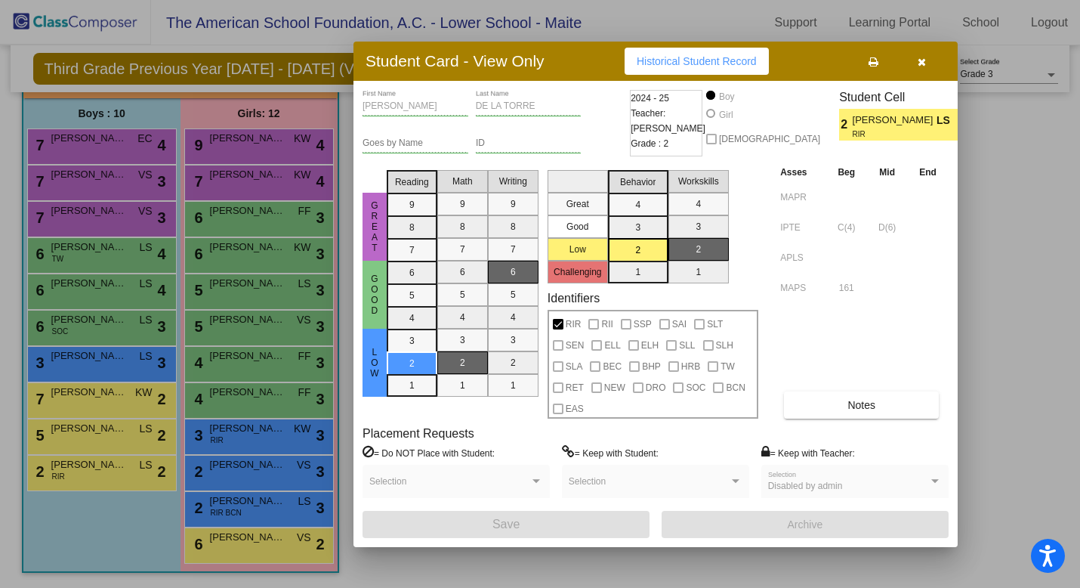
click at [918, 63] on icon "button" at bounding box center [922, 62] width 8 height 11
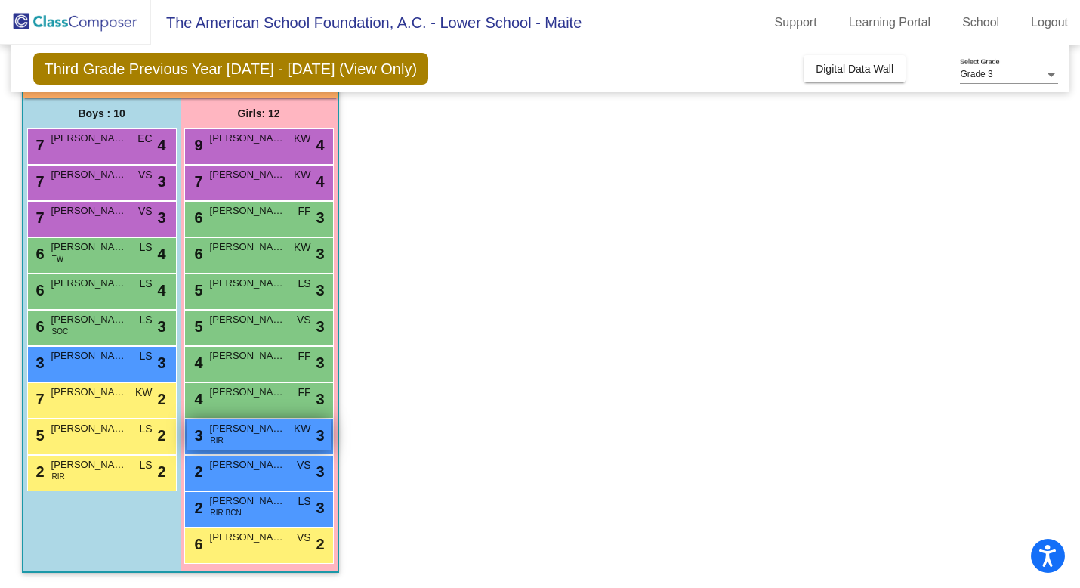
click at [264, 441] on div "3 CONSTANZA HOOL RIR KW lock do_not_disturb_alt 3" at bounding box center [259, 434] width 144 height 31
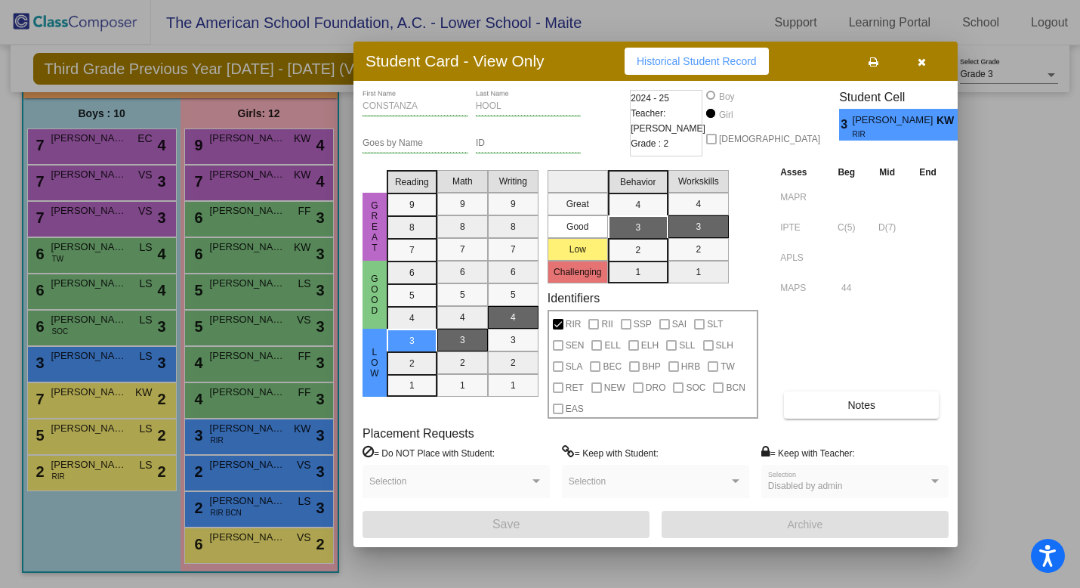
click at [926, 58] on button "button" at bounding box center [921, 61] width 48 height 27
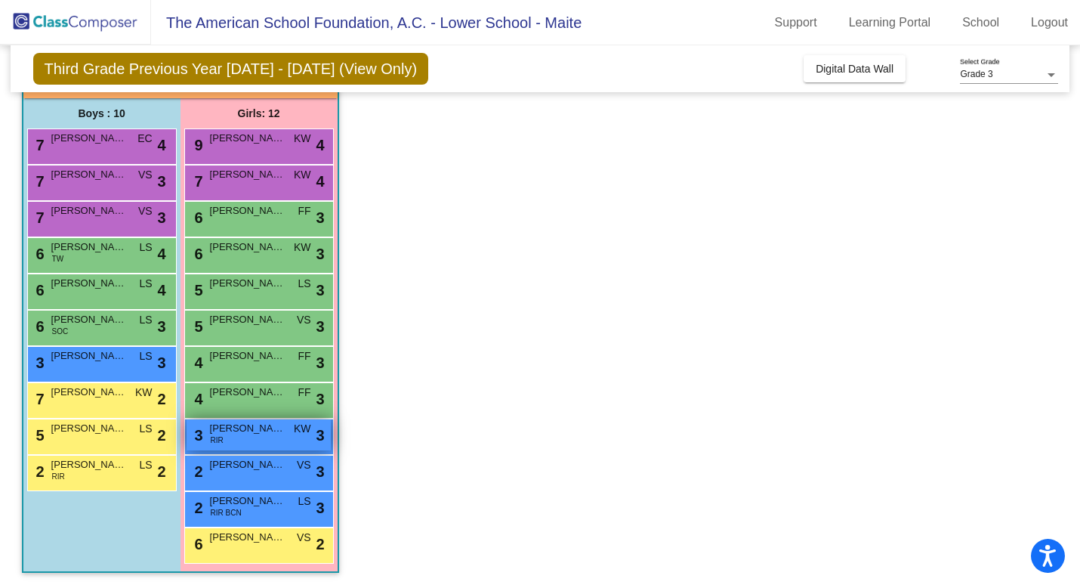
click at [263, 424] on span "CONSTANZA HOOL" at bounding box center [248, 428] width 76 height 15
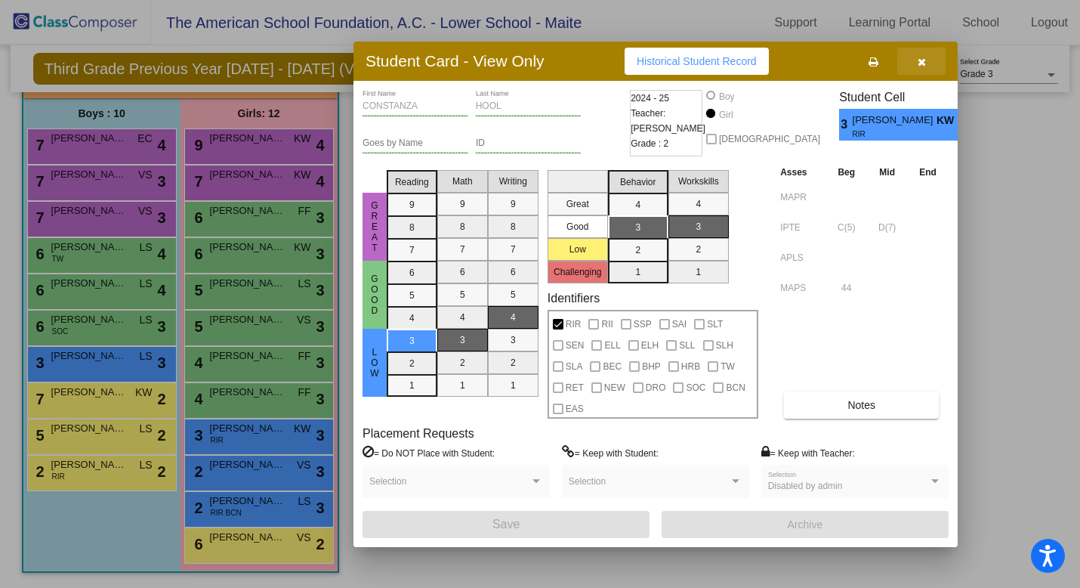
click at [925, 63] on icon "button" at bounding box center [922, 62] width 8 height 11
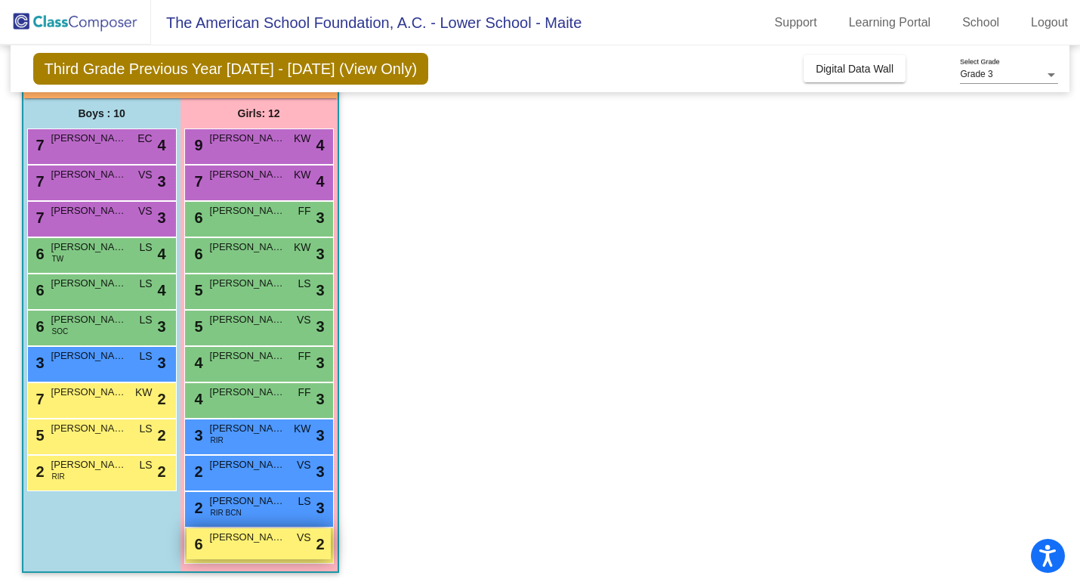
click at [236, 544] on div "6 OLIVIA ROSALES VS lock do_not_disturb_alt 2" at bounding box center [259, 543] width 144 height 31
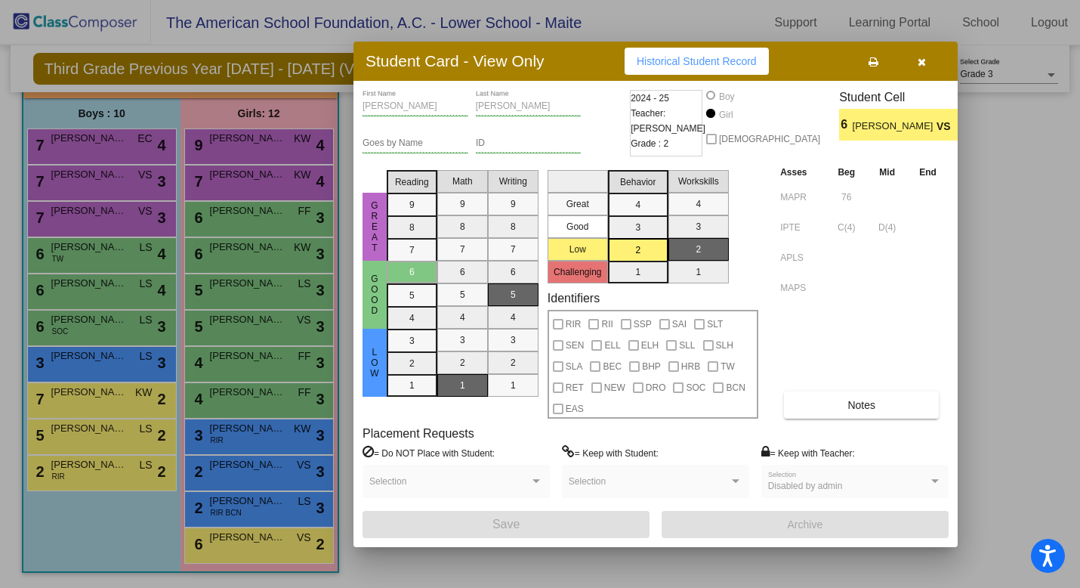
click at [928, 59] on button "button" at bounding box center [921, 61] width 48 height 27
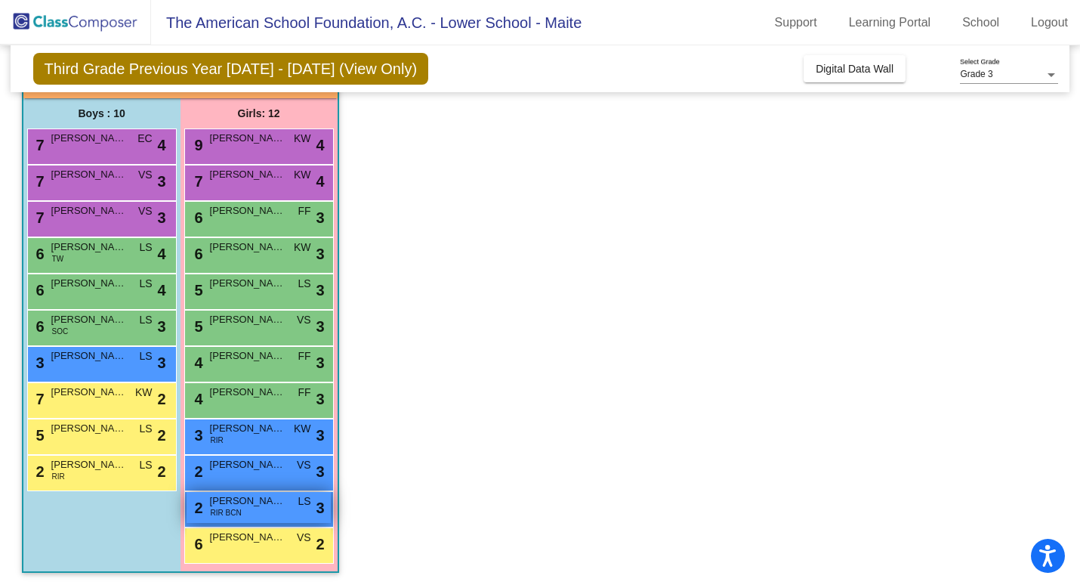
click at [255, 505] on span "LORENZA DOSAL" at bounding box center [248, 500] width 76 height 15
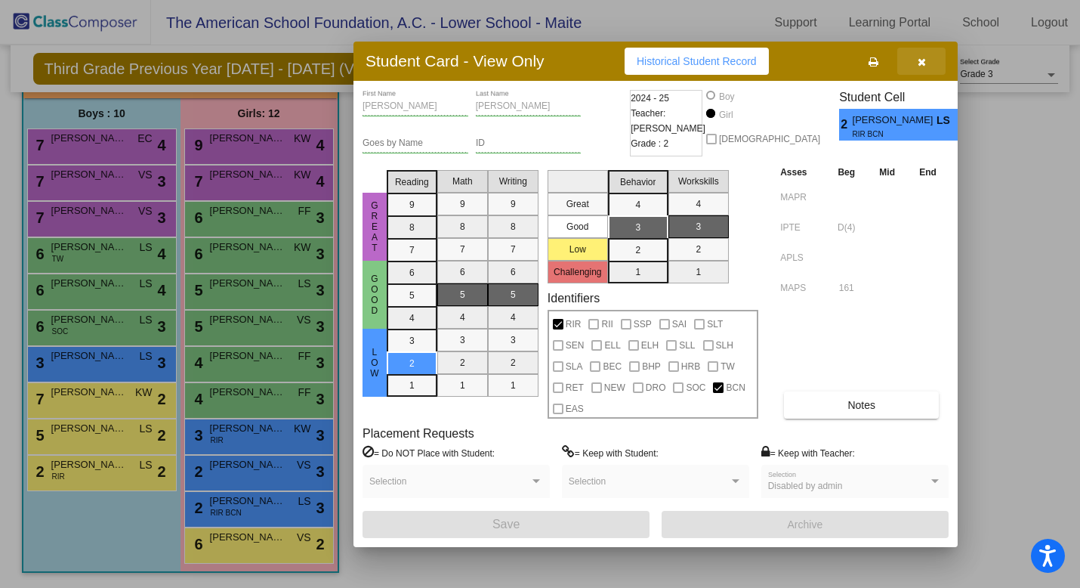
click at [922, 61] on icon "button" at bounding box center [922, 62] width 8 height 11
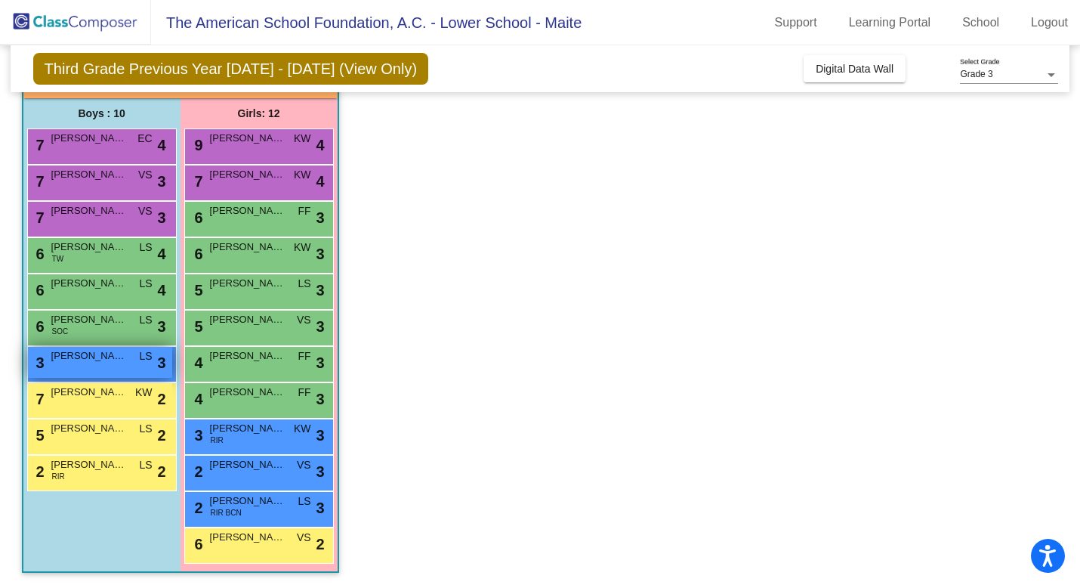
click at [83, 370] on div "3 GERARDO MENDOZA LS lock do_not_disturb_alt 3" at bounding box center [100, 362] width 144 height 31
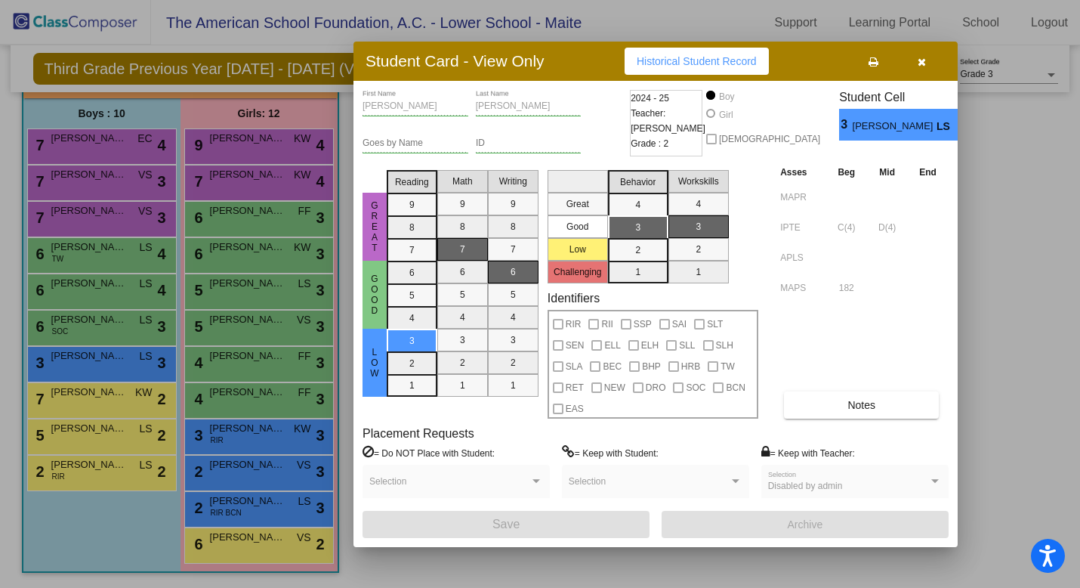
click at [53, 395] on div at bounding box center [540, 294] width 1080 height 588
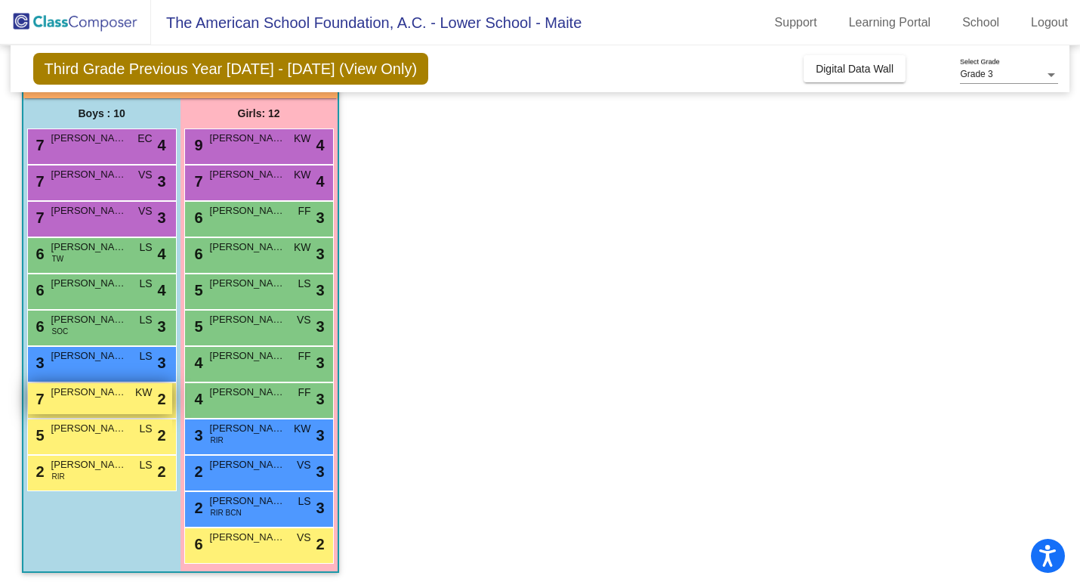
click at [103, 387] on span "MATIAS PARODI" at bounding box center [89, 391] width 76 height 15
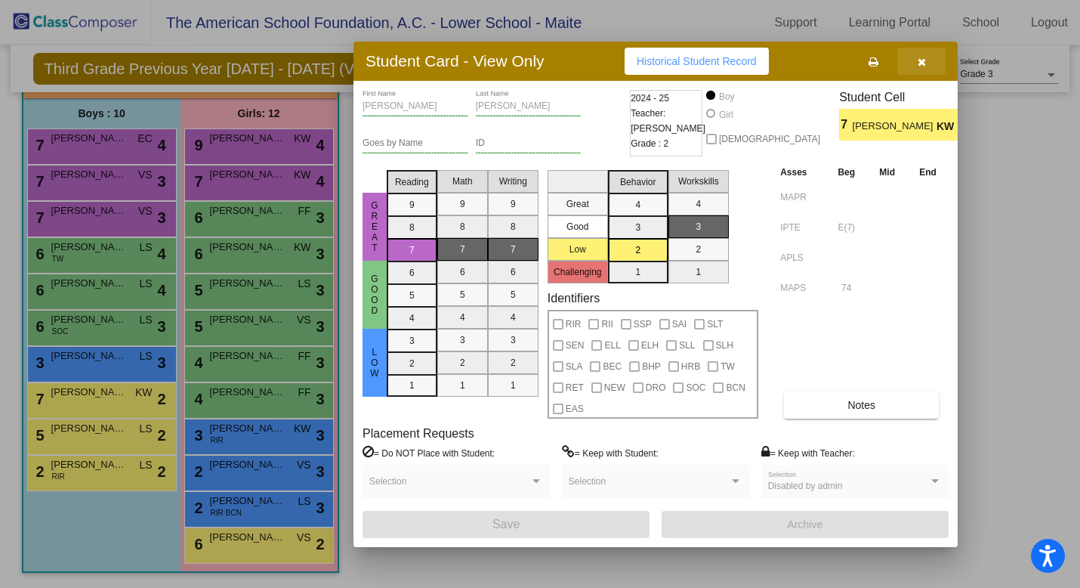
click at [920, 56] on span "button" at bounding box center [922, 61] width 8 height 12
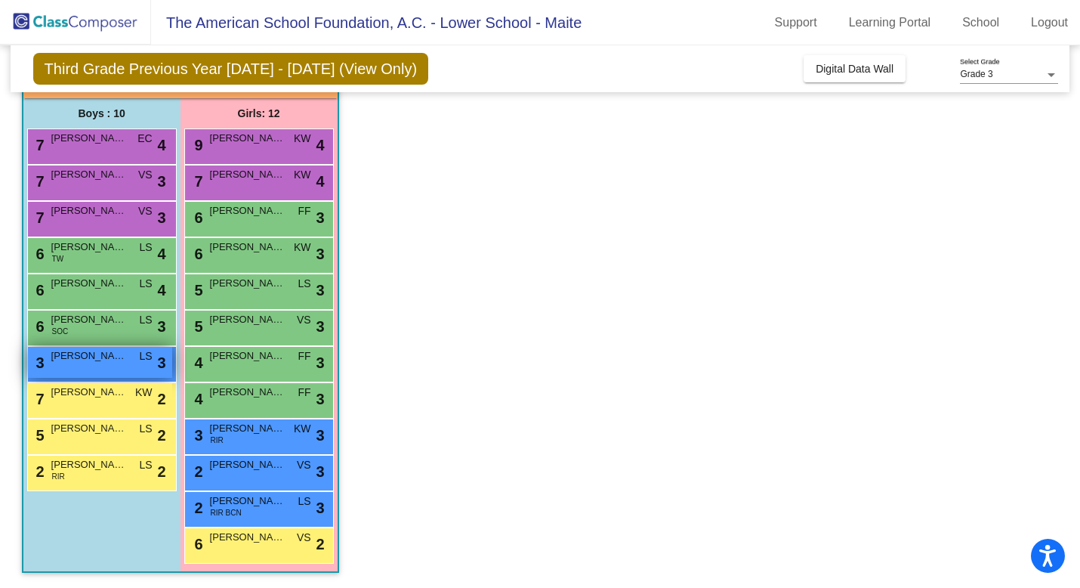
click at [69, 360] on span "GERARDO MENDOZA" at bounding box center [89, 355] width 76 height 15
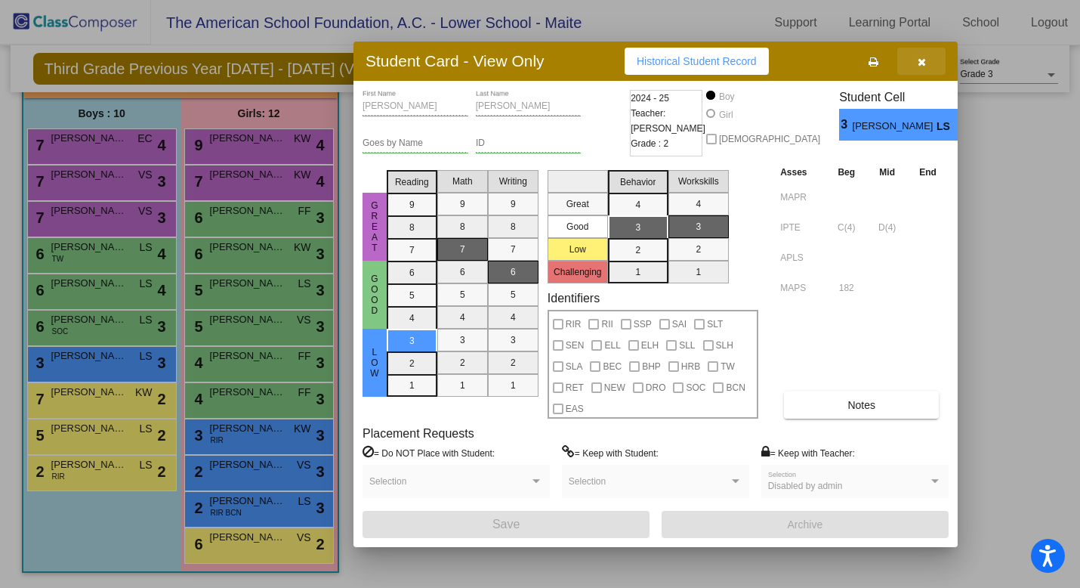
click at [925, 55] on span "button" at bounding box center [922, 61] width 8 height 12
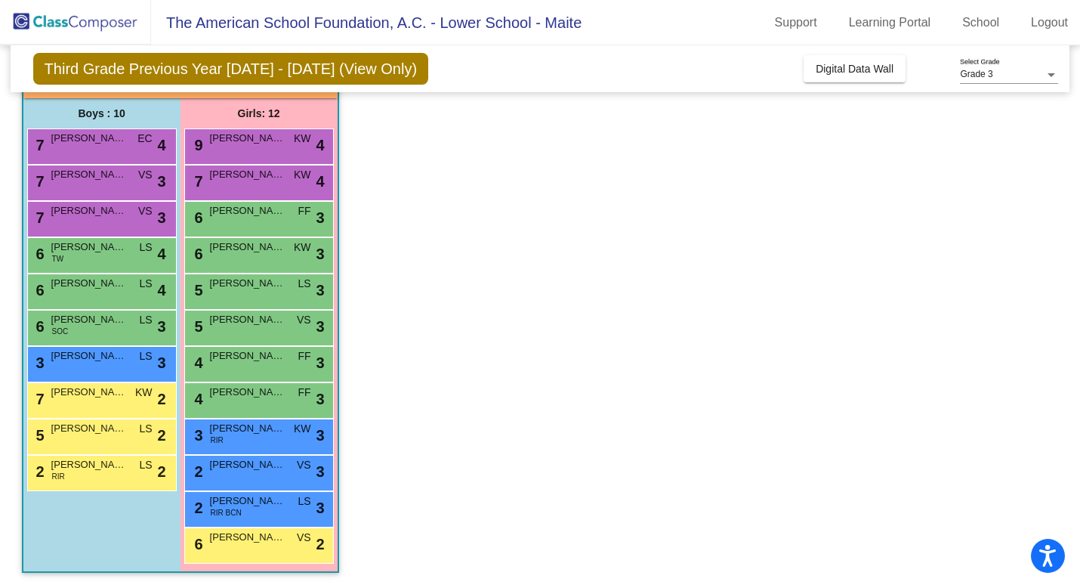
click at [940, 109] on app-classroom "Class 1 - 3A picture_as_pdf Maite Landerreche Add Student First Name Last Name …" at bounding box center [540, 308] width 1037 height 557
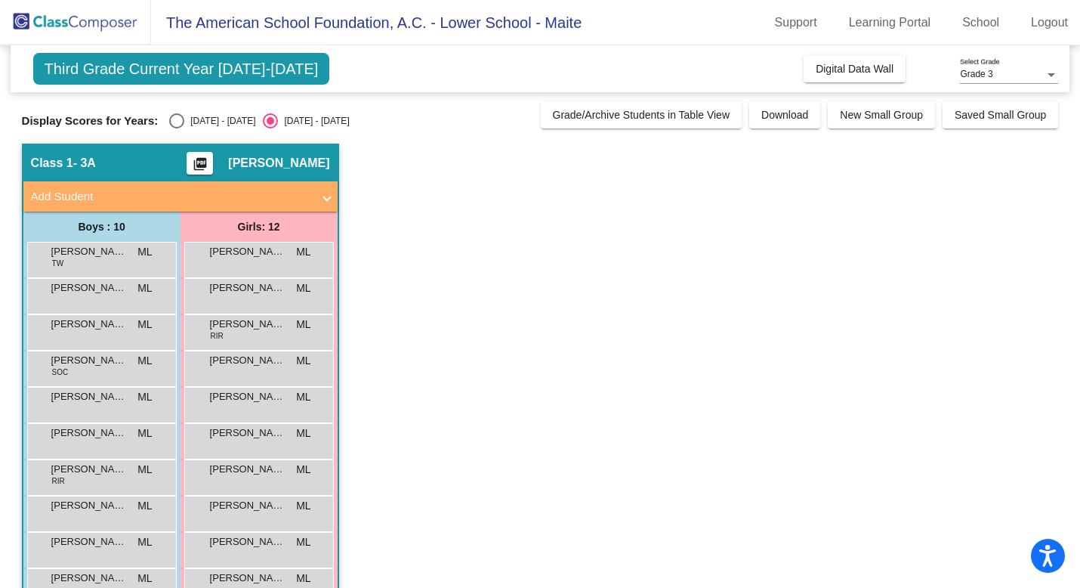
click at [176, 115] on div "Select an option" at bounding box center [176, 120] width 15 height 15
click at [176, 128] on input "2024 - 2025" at bounding box center [176, 128] width 1 height 1
radio input "true"
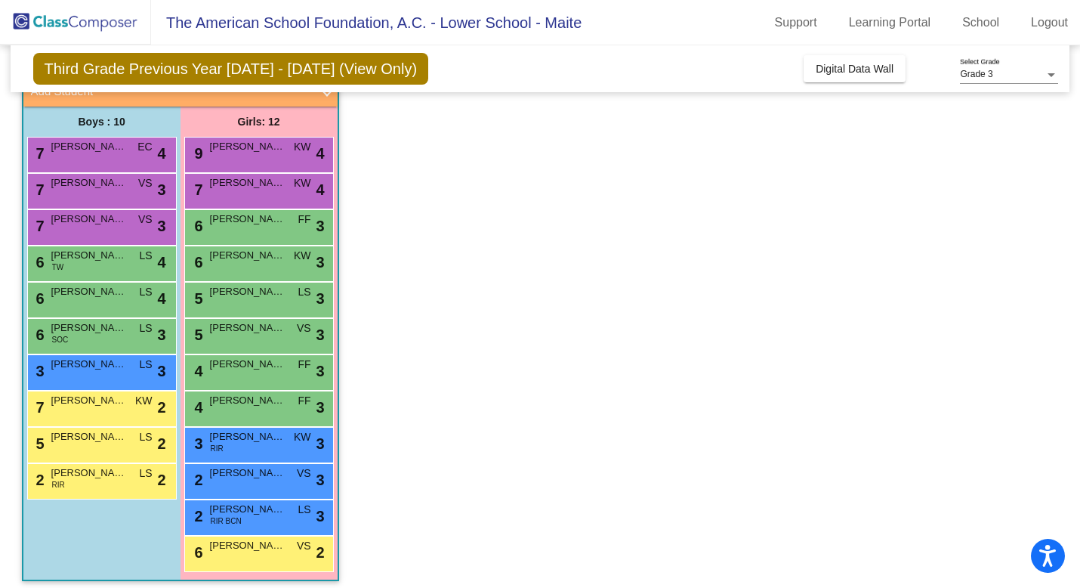
scroll to position [113, 0]
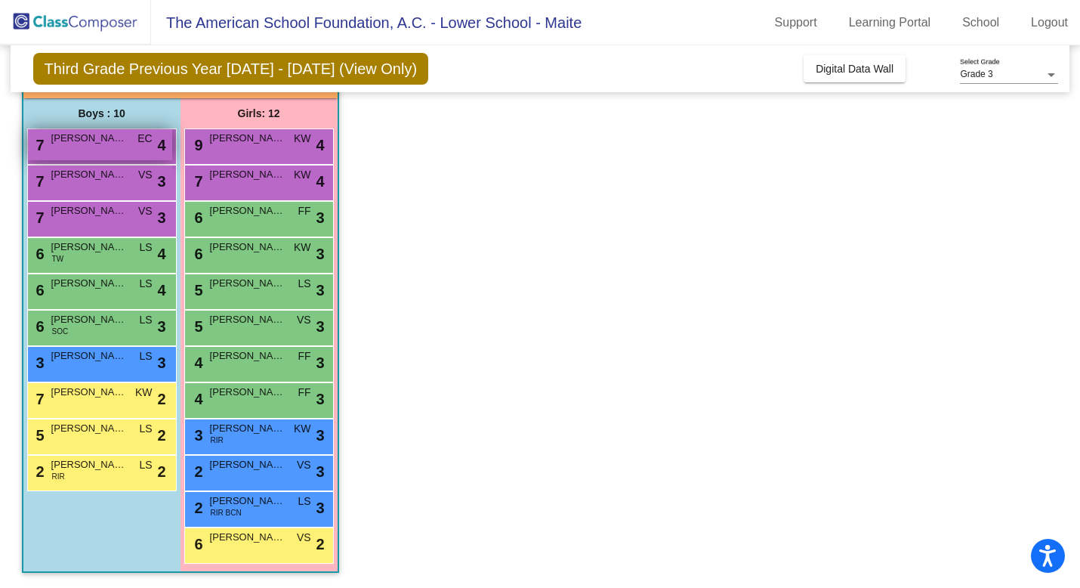
click at [93, 145] on div "7 DIEGO LOPEZ DUPLAN EC lock do_not_disturb_alt 4" at bounding box center [100, 144] width 144 height 31
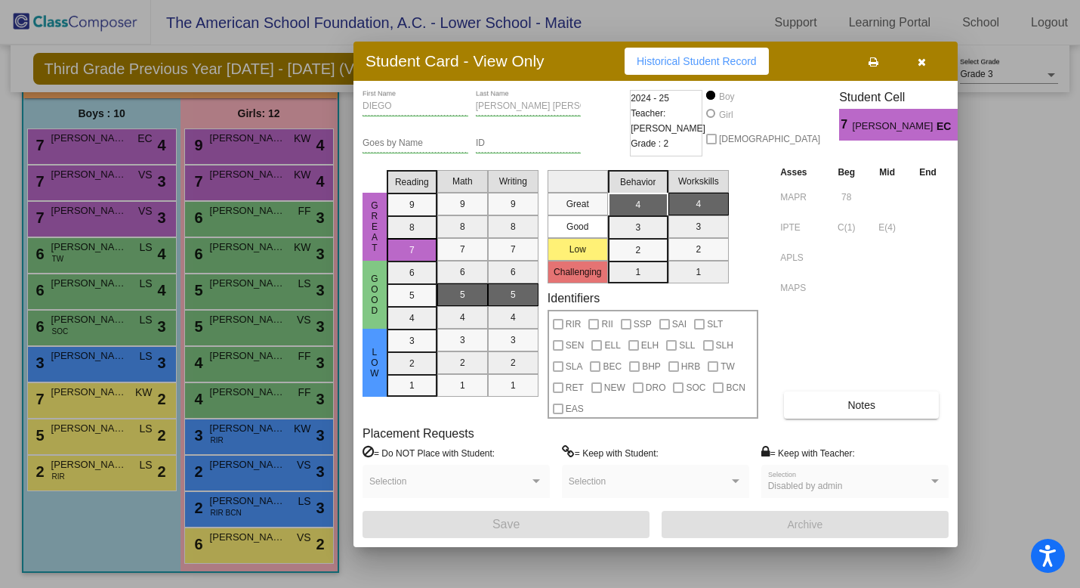
click at [915, 61] on button "button" at bounding box center [921, 61] width 48 height 27
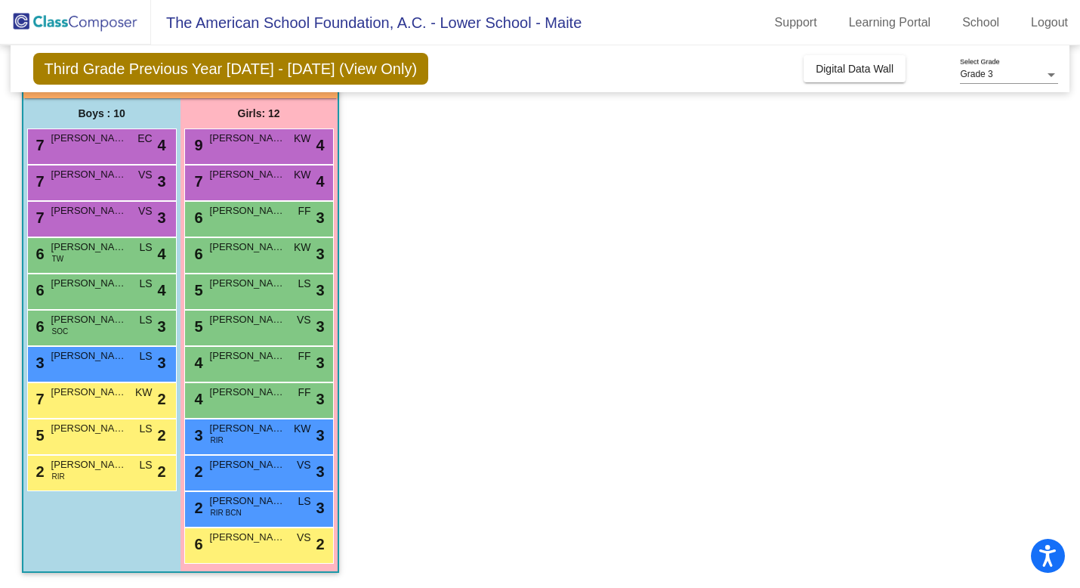
click at [766, 296] on app-classroom "Class 1 - 3A picture_as_pdf Maite Landerreche Add Student First Name Last Name …" at bounding box center [540, 308] width 1037 height 557
